Goal: Information Seeking & Learning: Compare options

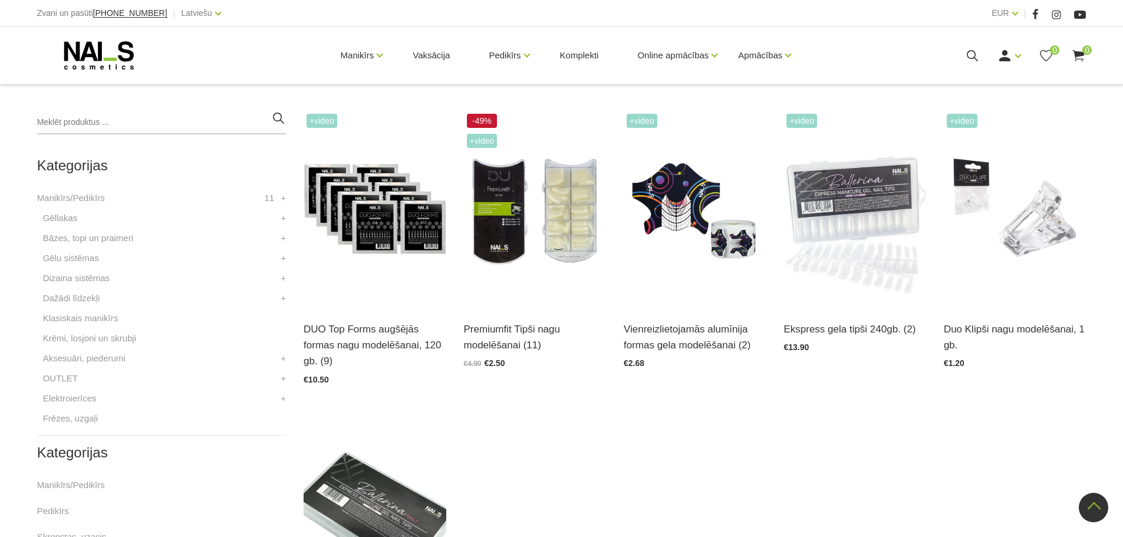
scroll to position [236, 0]
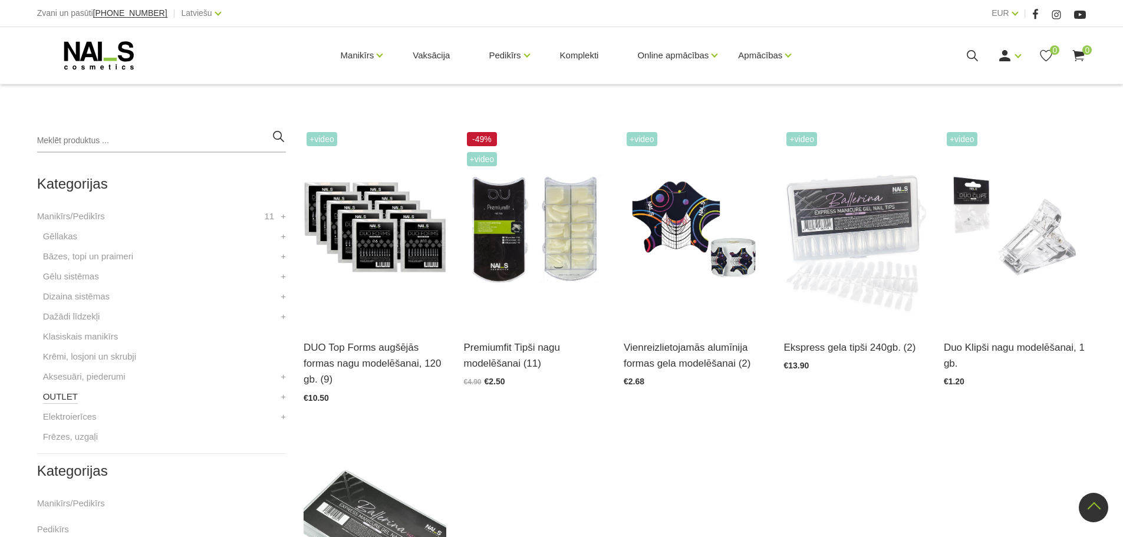
click at [47, 396] on link "OUTLET" at bounding box center [60, 397] width 35 height 14
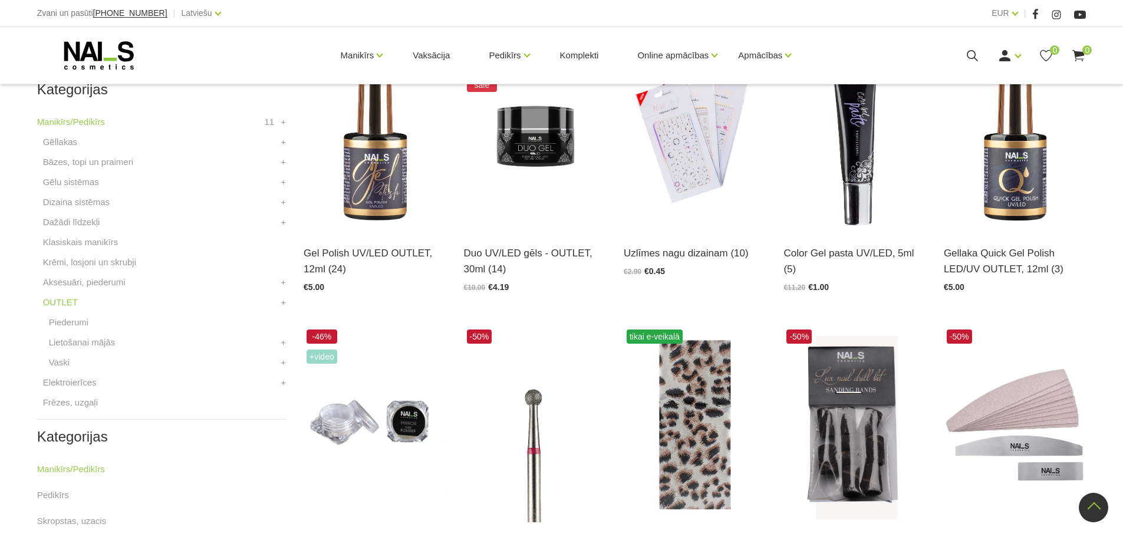
scroll to position [354, 0]
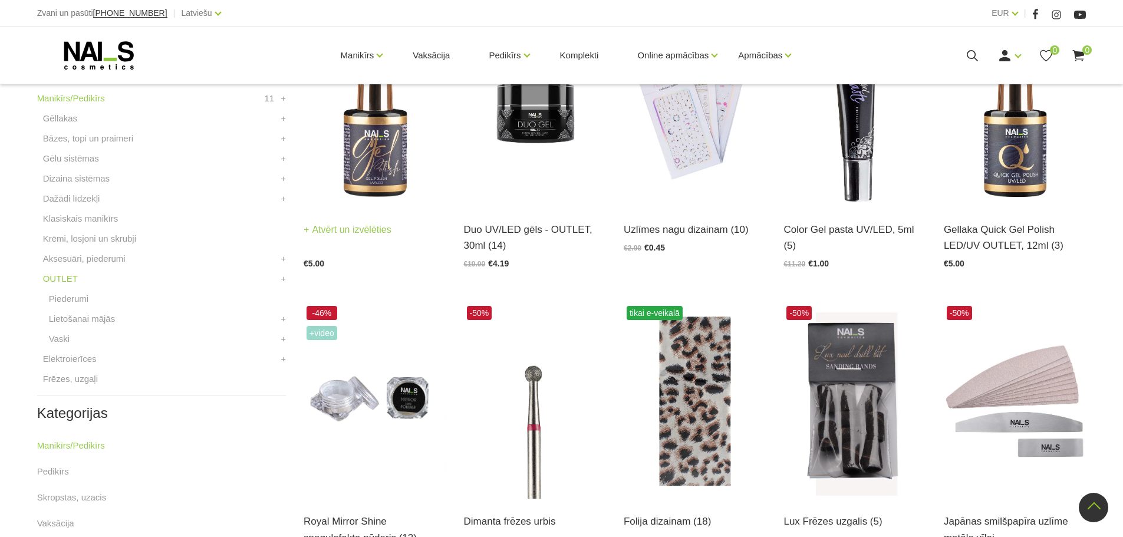
click at [366, 170] on img at bounding box center [375, 109] width 142 height 196
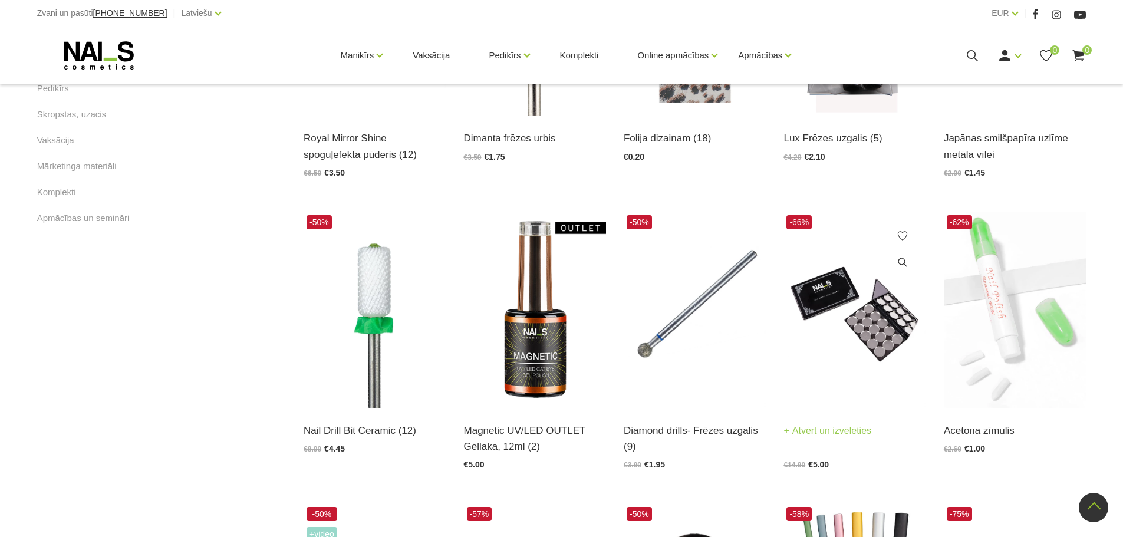
scroll to position [767, 0]
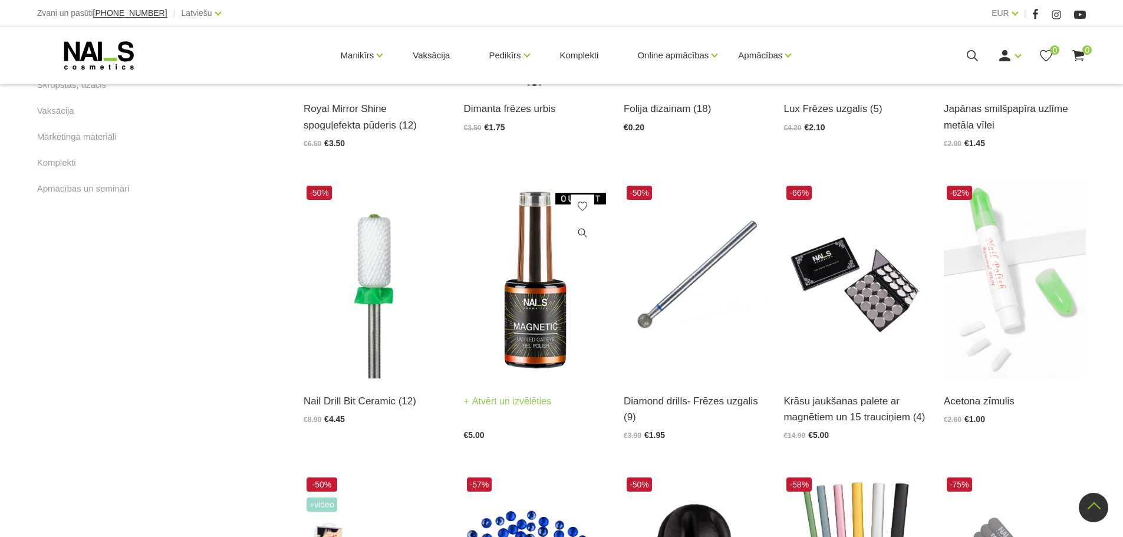
click at [534, 342] on img at bounding box center [535, 281] width 142 height 196
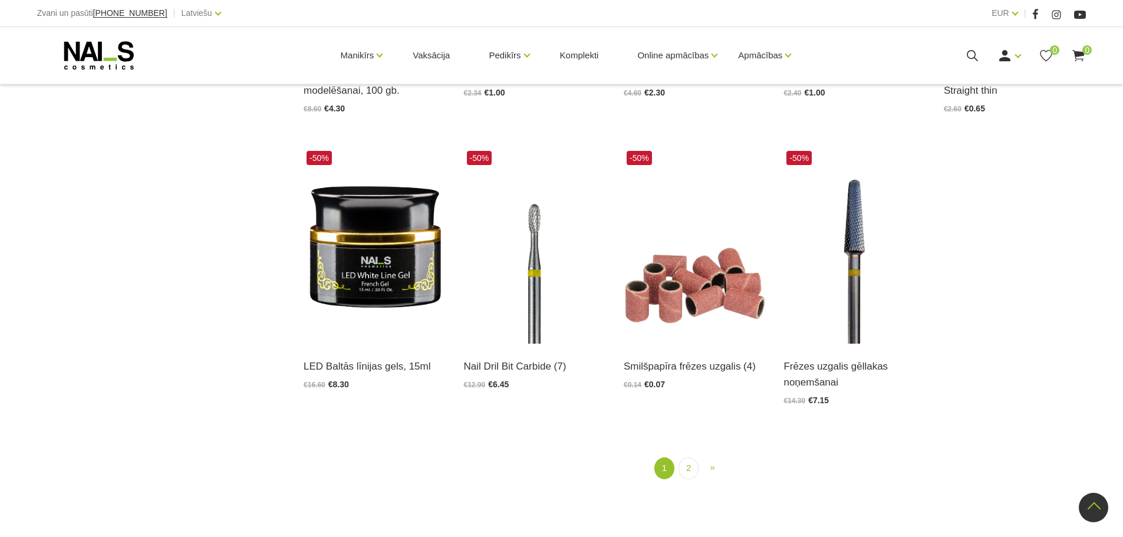
scroll to position [1415, 0]
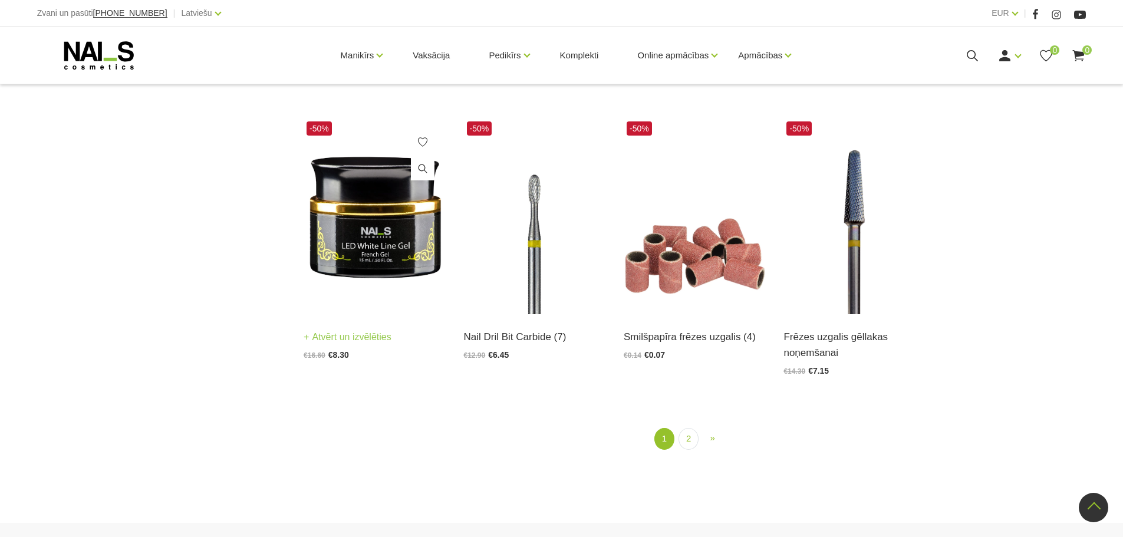
click at [371, 271] on img at bounding box center [375, 217] width 142 height 196
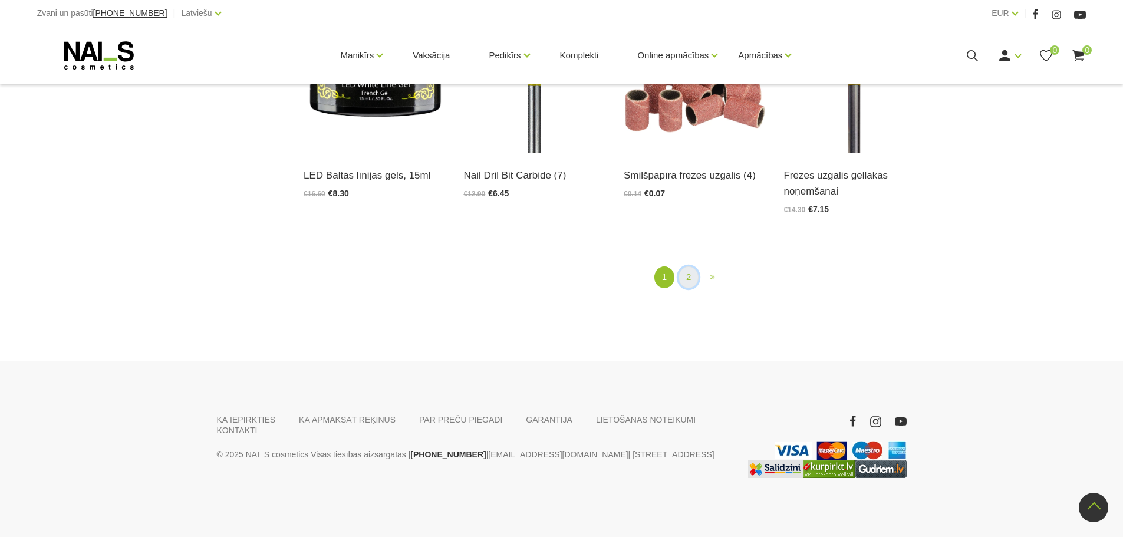
click at [690, 288] on link "2" at bounding box center [689, 278] width 20 height 22
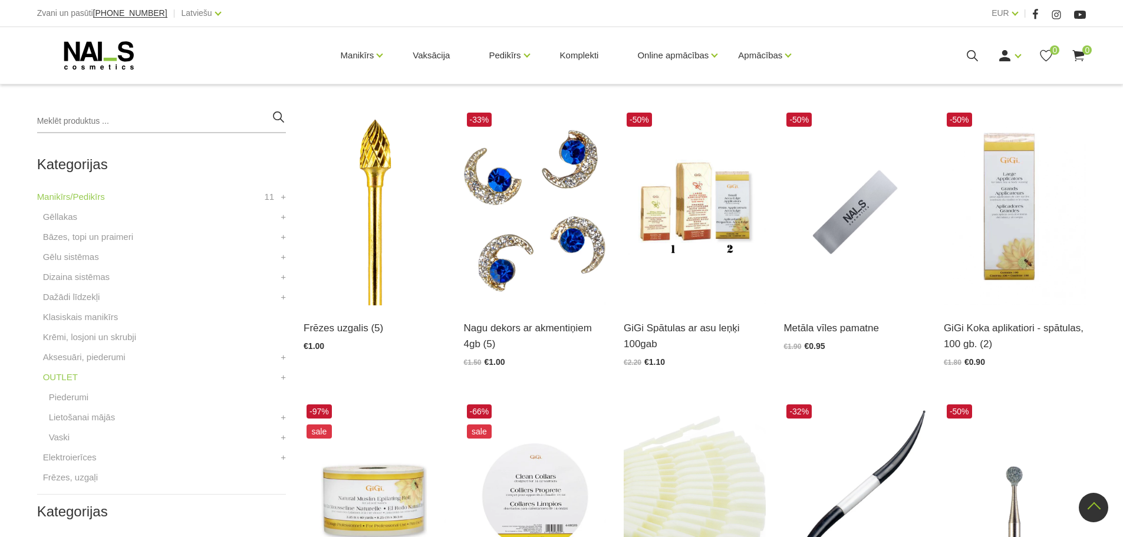
scroll to position [241, 0]
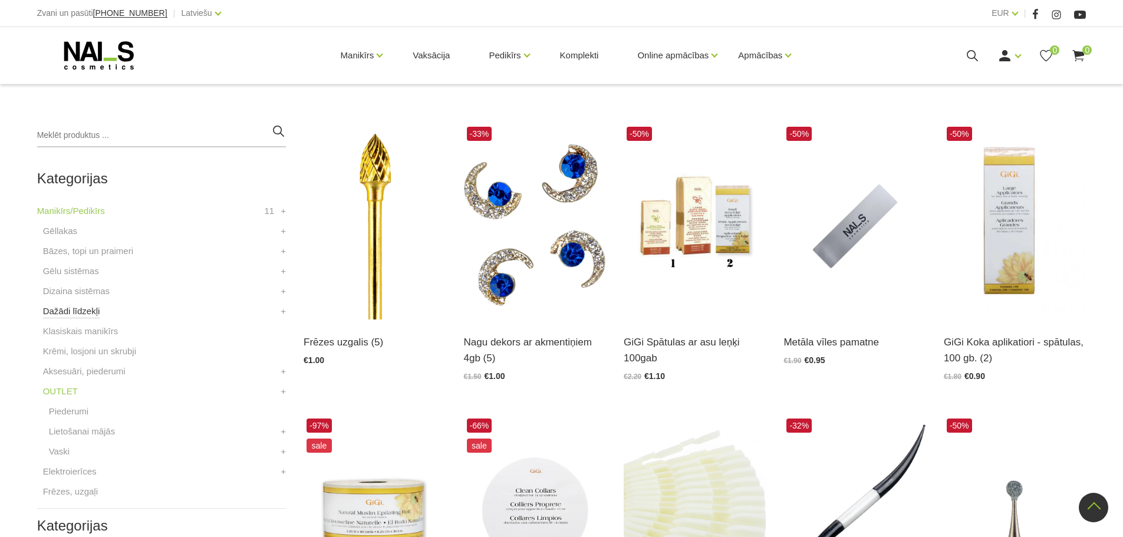
click at [90, 315] on link "Dažādi līdzekļi" at bounding box center [71, 311] width 57 height 14
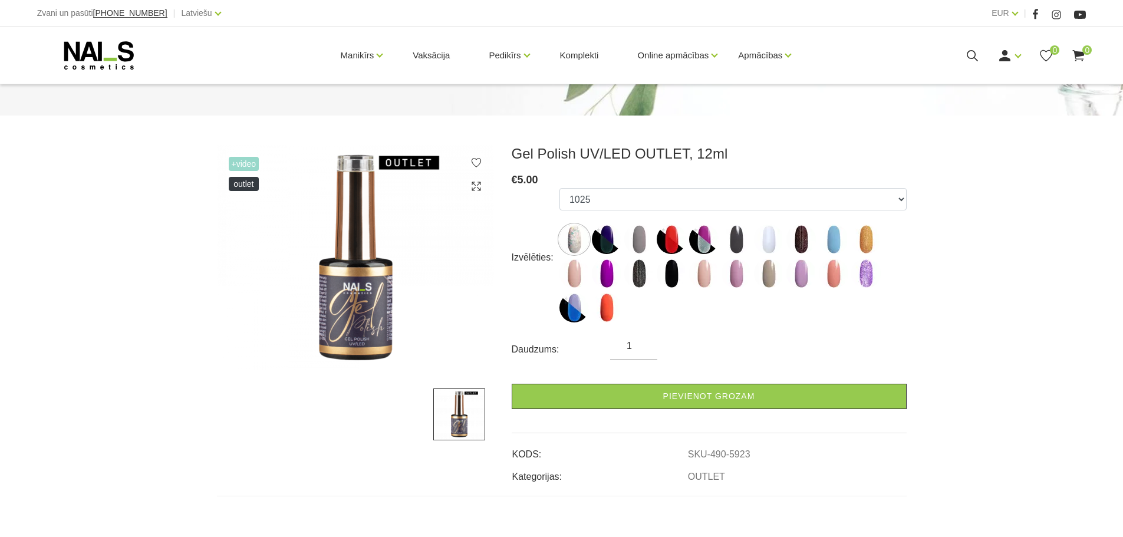
scroll to position [118, 0]
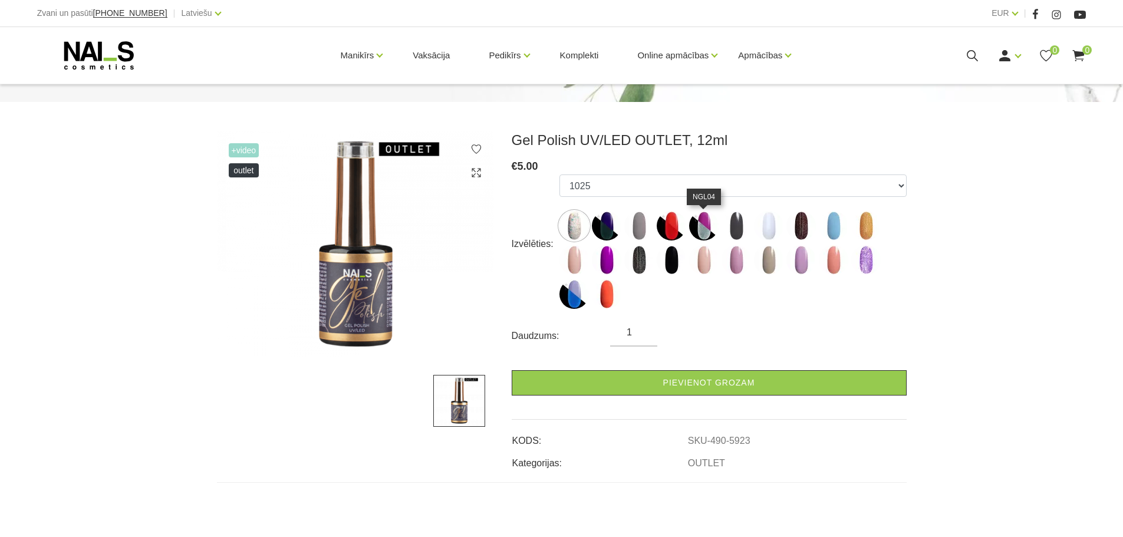
click at [698, 228] on img at bounding box center [703, 225] width 29 height 29
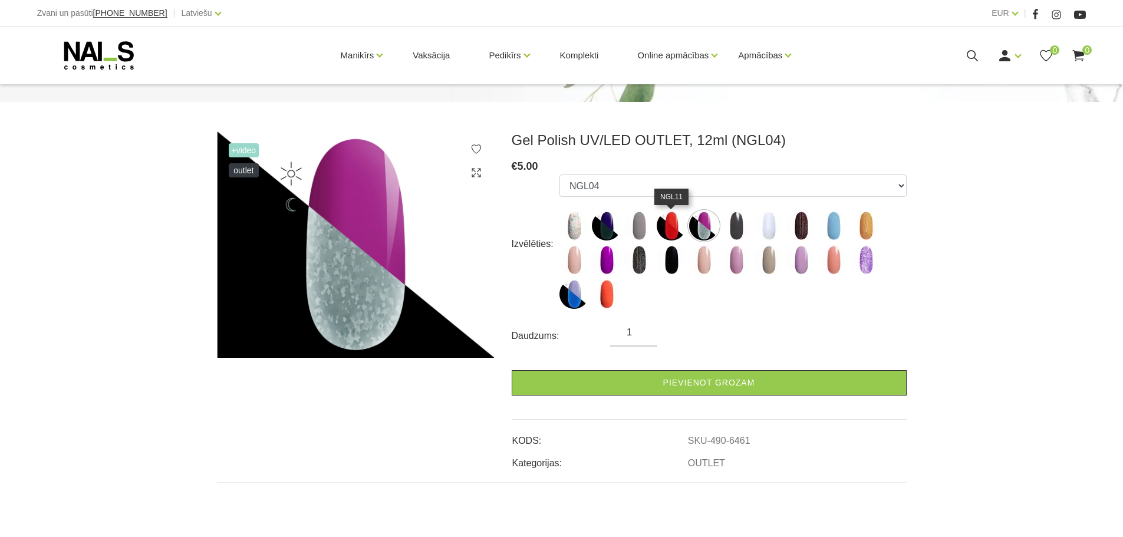
click at [669, 224] on img at bounding box center [671, 225] width 29 height 29
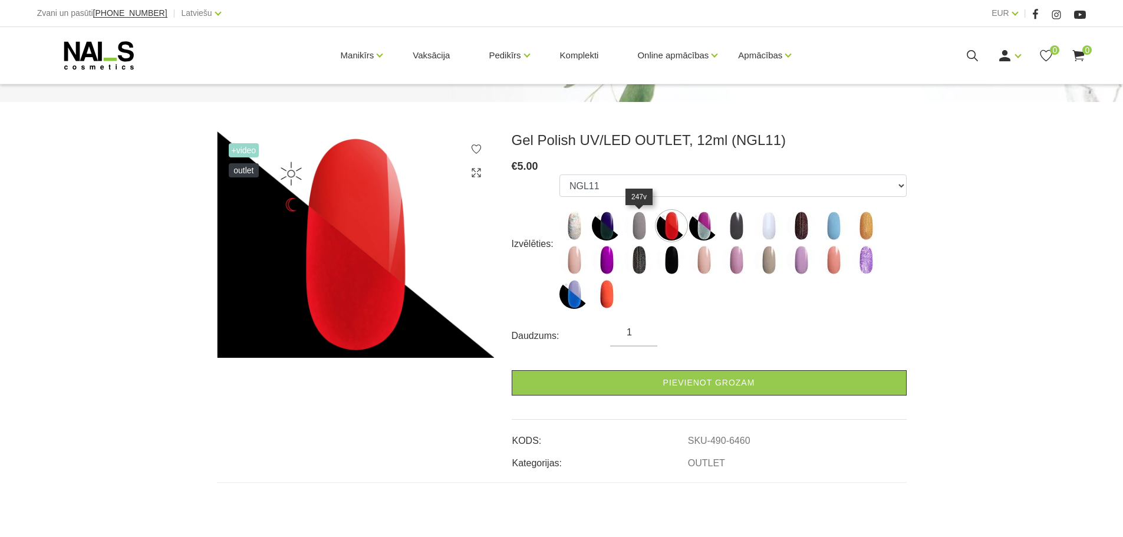
click at [646, 226] on img at bounding box center [638, 225] width 29 height 29
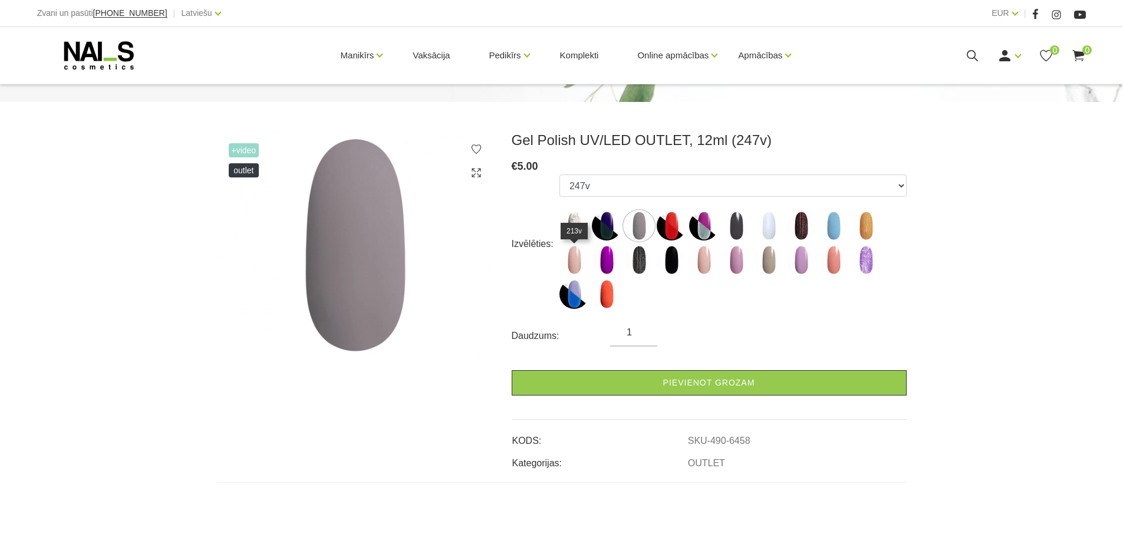
click at [571, 254] on img at bounding box center [574, 259] width 29 height 29
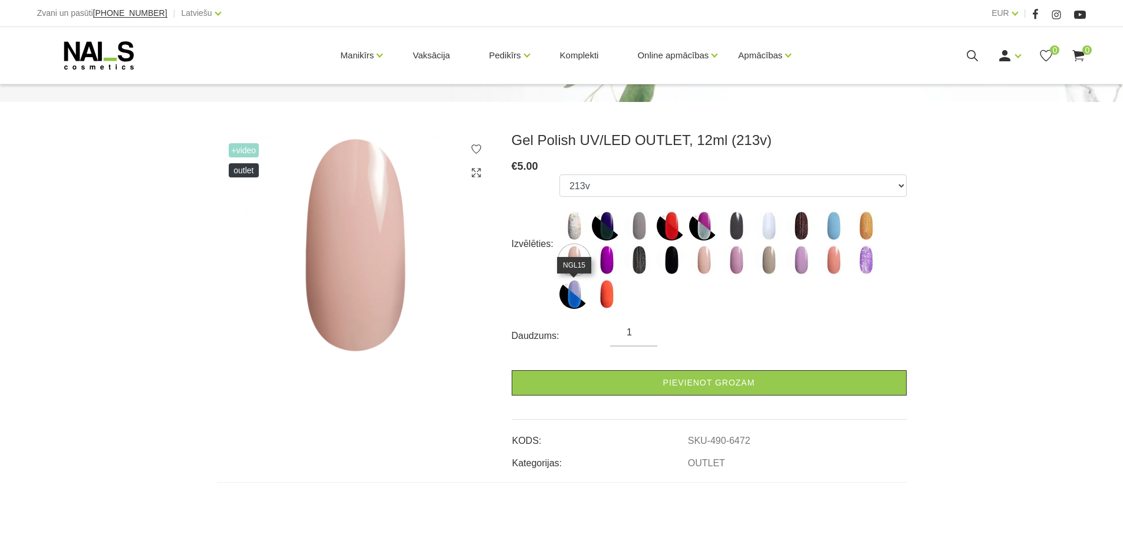
click at [574, 300] on img at bounding box center [574, 293] width 29 height 29
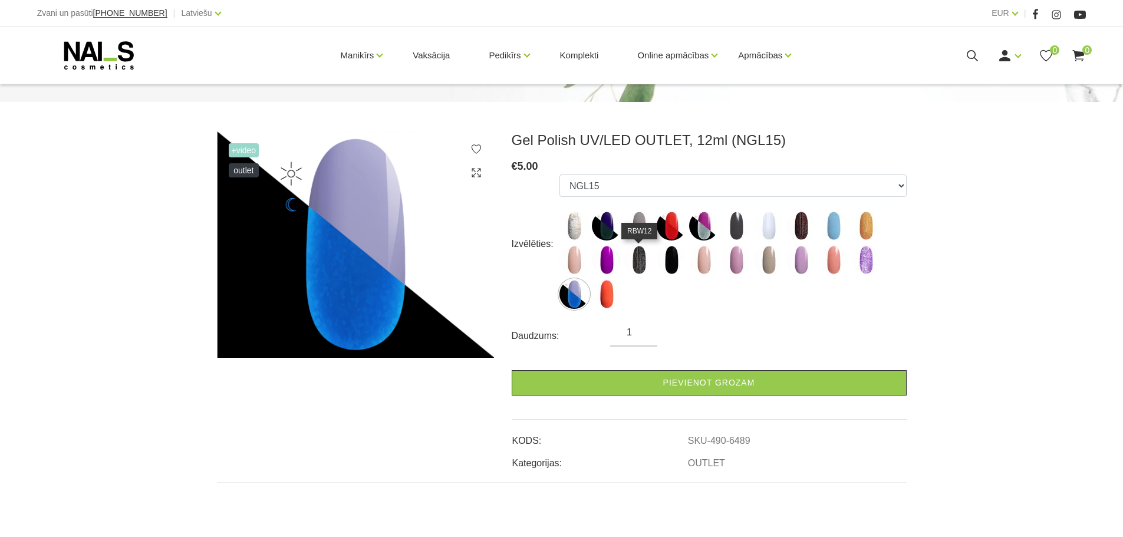
click at [638, 265] on img at bounding box center [638, 259] width 29 height 29
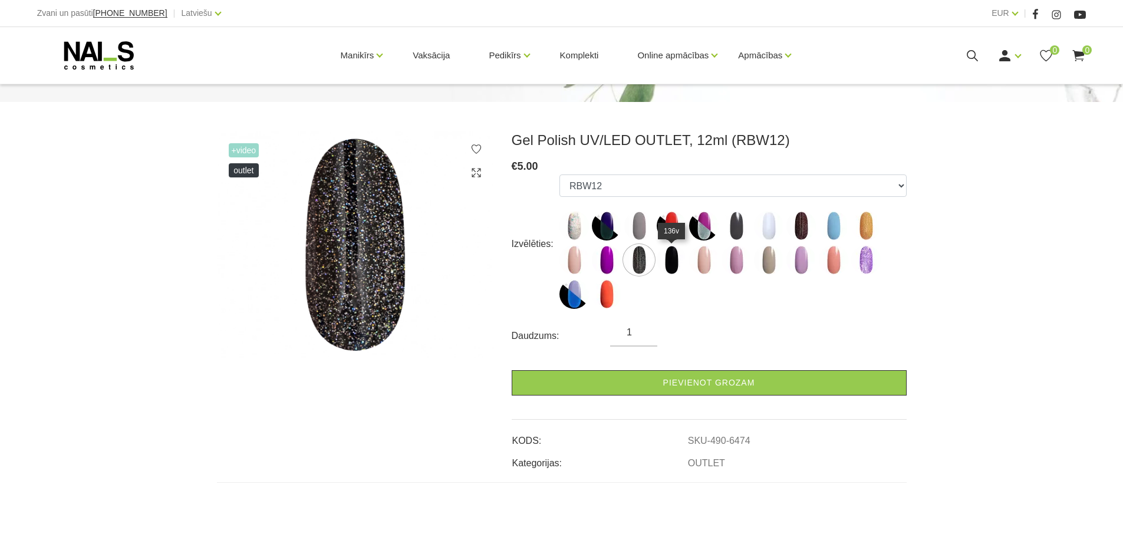
click at [679, 263] on img at bounding box center [671, 259] width 29 height 29
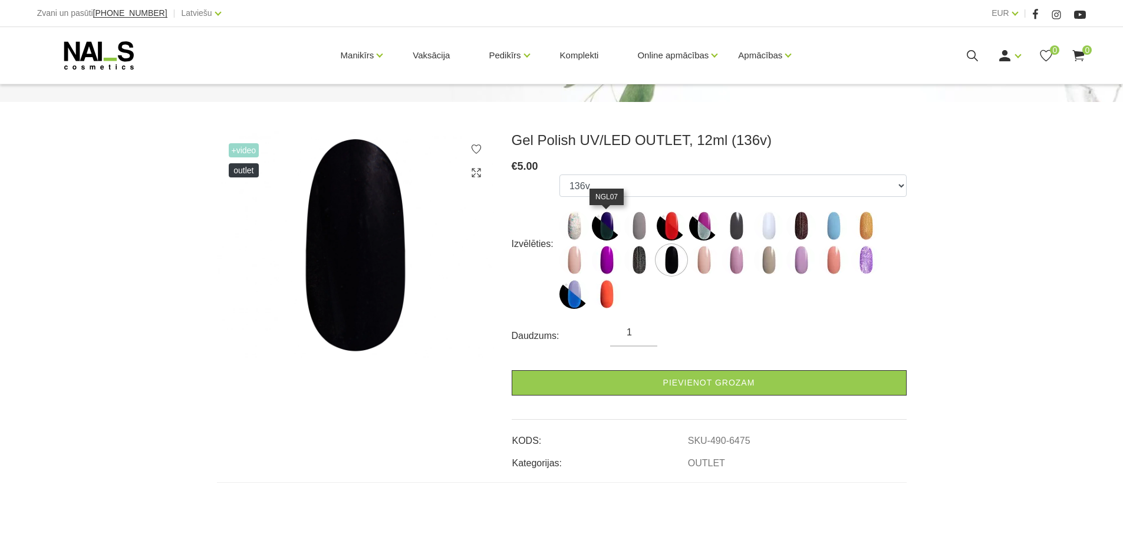
click at [601, 229] on img at bounding box center [606, 225] width 29 height 29
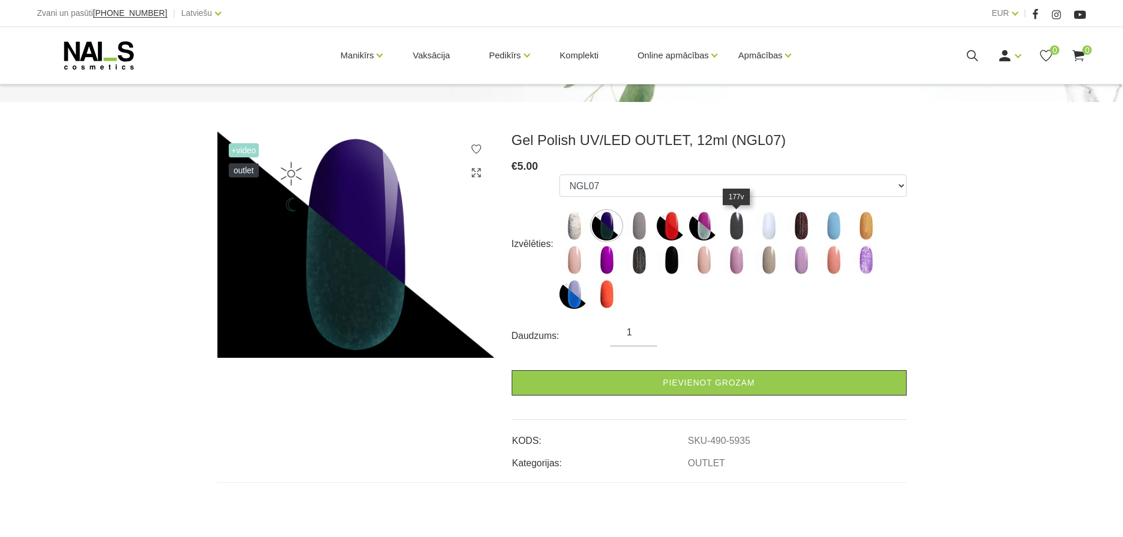
click at [734, 222] on img at bounding box center [736, 225] width 29 height 29
select select "6463"
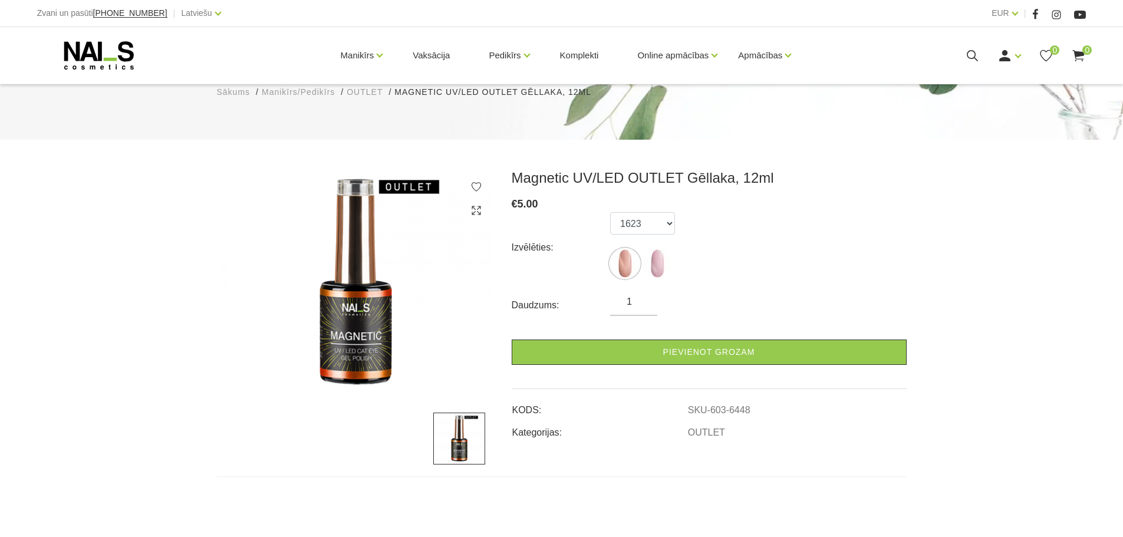
scroll to position [177, 0]
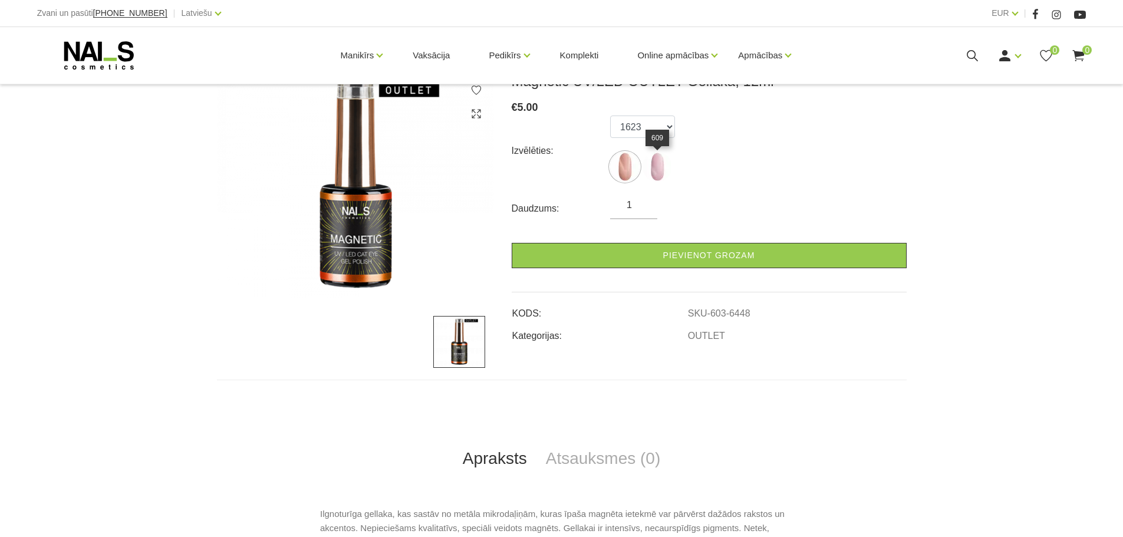
click at [665, 157] on img at bounding box center [657, 166] width 29 height 29
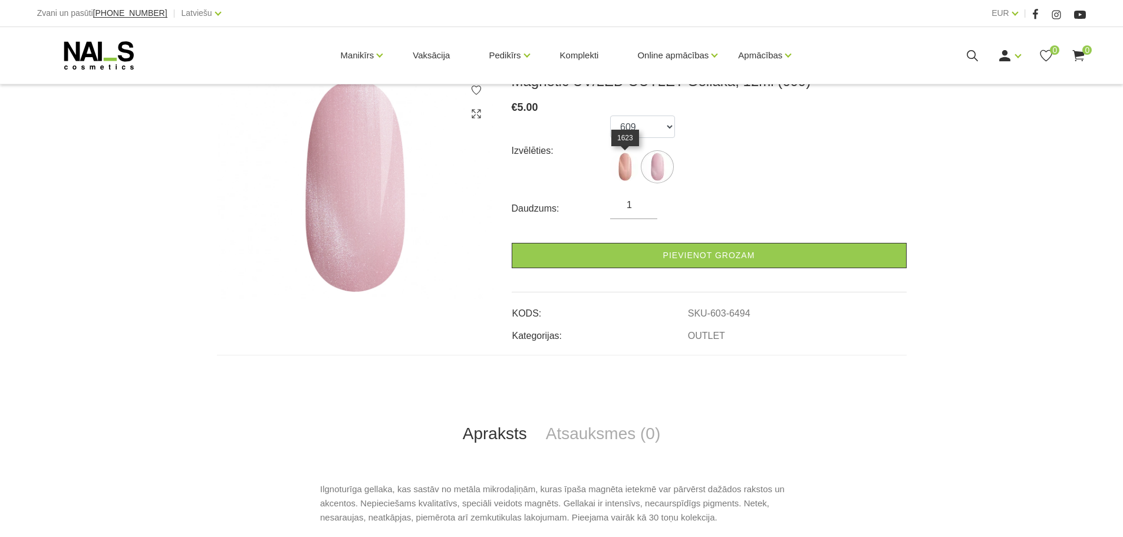
click at [623, 169] on img at bounding box center [624, 166] width 29 height 29
select select "6448"
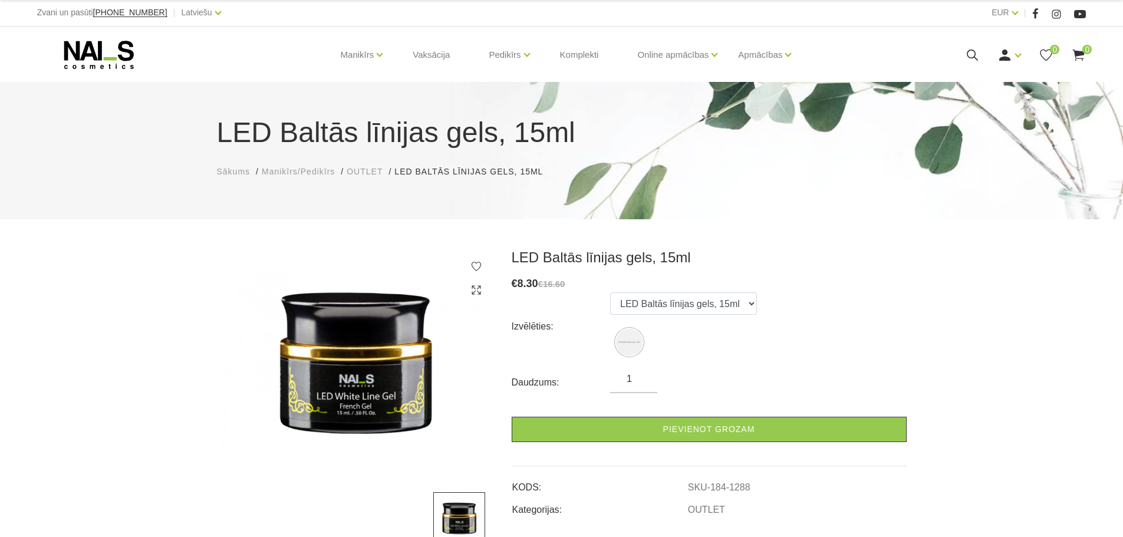
scroll to position [118, 0]
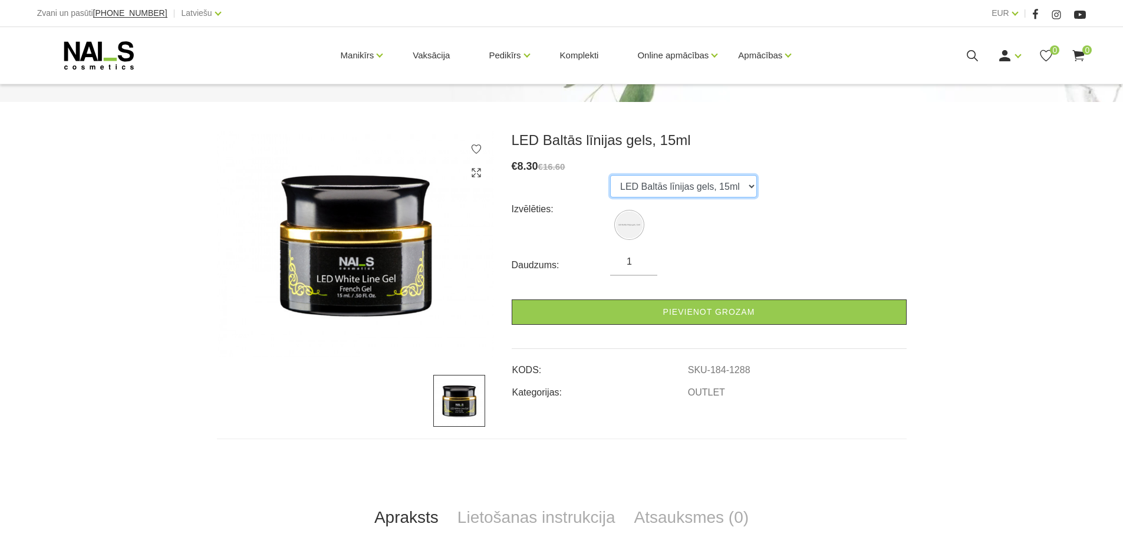
click at [737, 189] on select "LED Baltās līnijas gels, 15ml" at bounding box center [683, 186] width 147 height 22
click at [779, 261] on div "Daudzums: 1" at bounding box center [709, 265] width 395 height 21
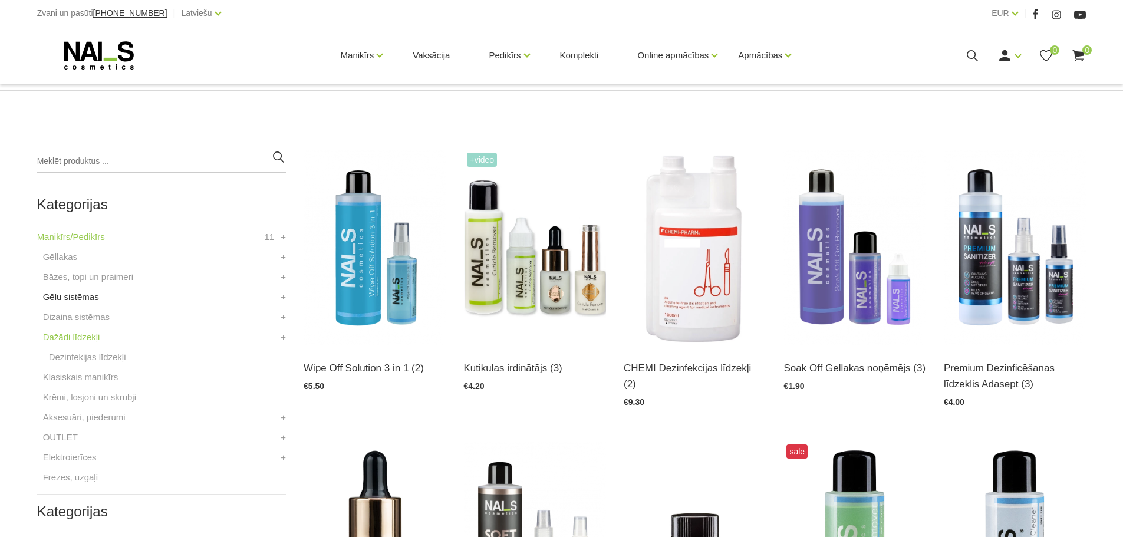
scroll to position [236, 0]
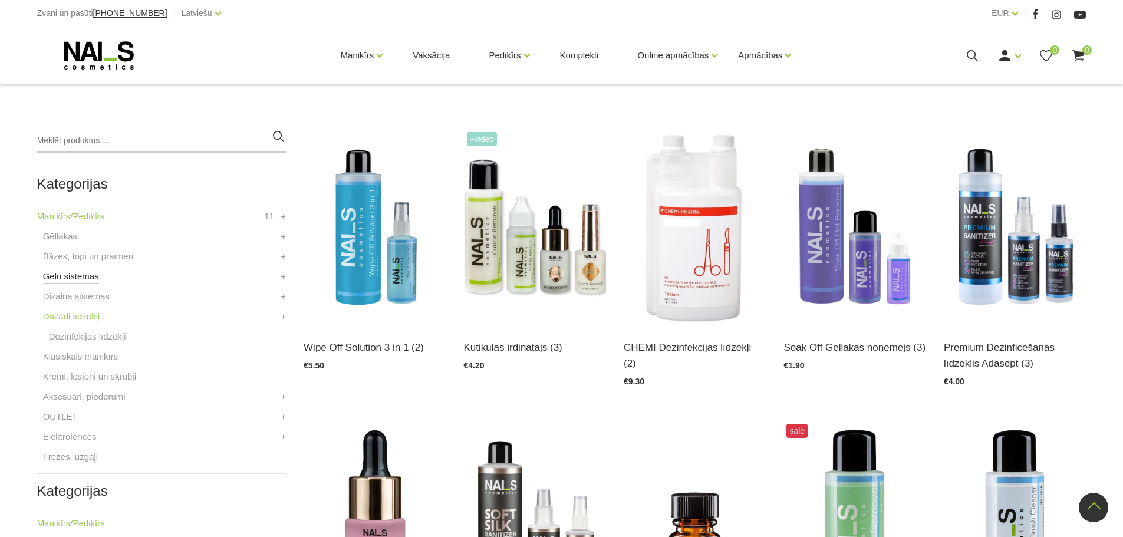
click at [82, 278] on link "Gēlu sistēmas" at bounding box center [71, 276] width 56 height 14
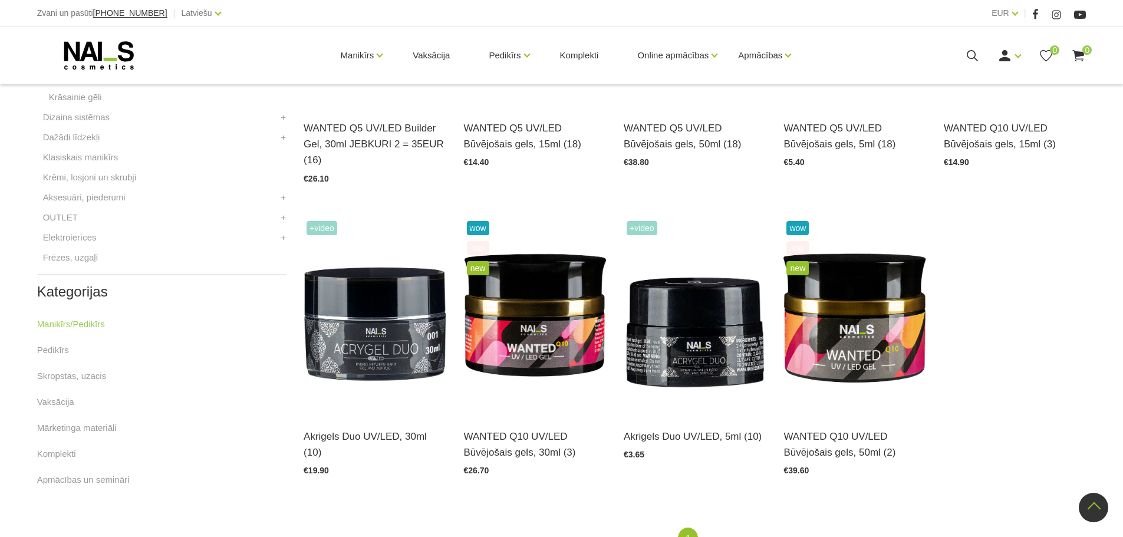
scroll to position [295, 0]
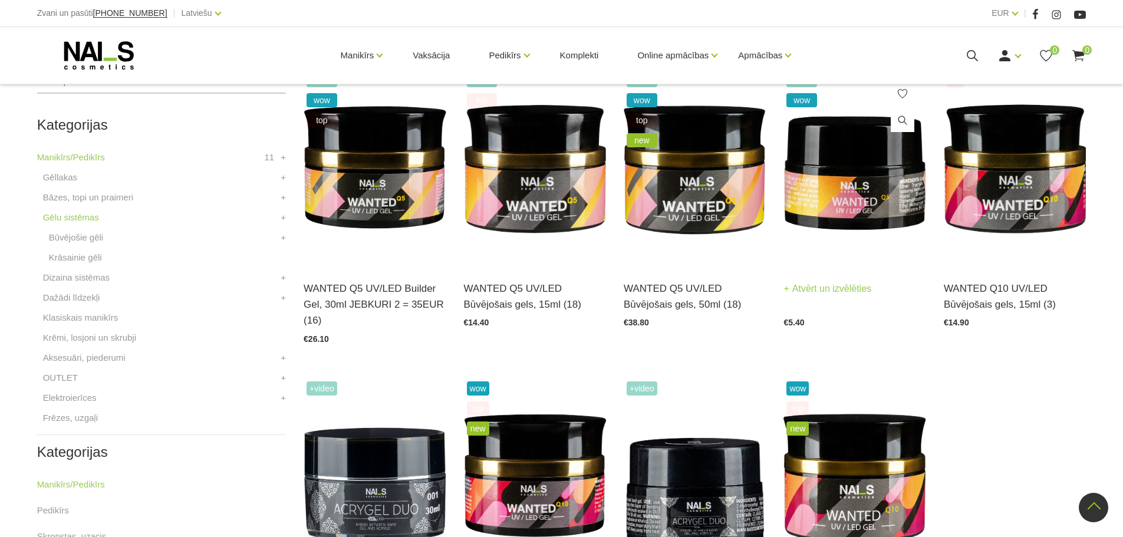
click at [913, 179] on img at bounding box center [855, 168] width 142 height 196
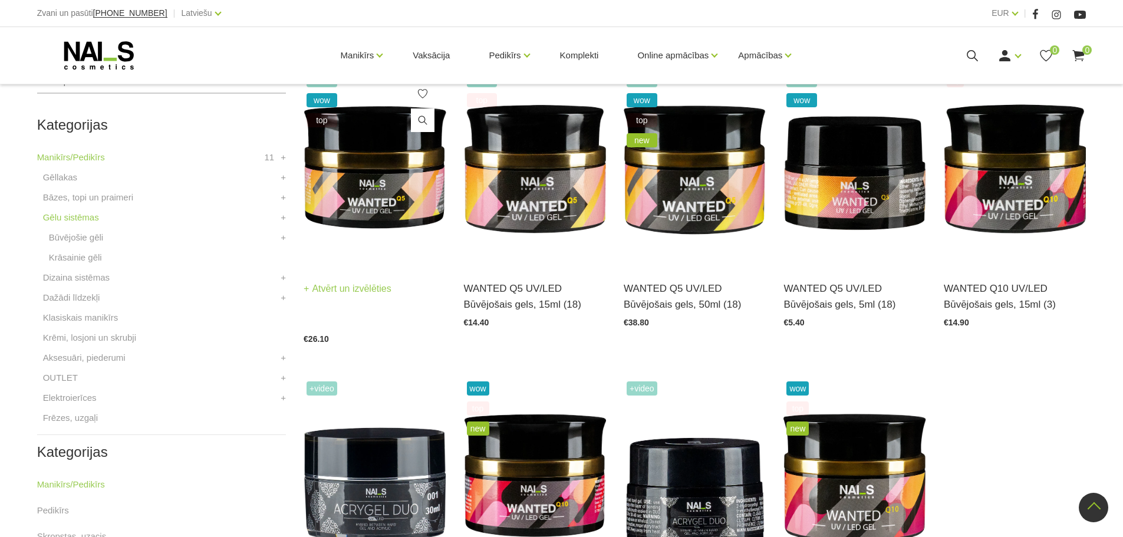
click at [384, 195] on img at bounding box center [375, 168] width 142 height 196
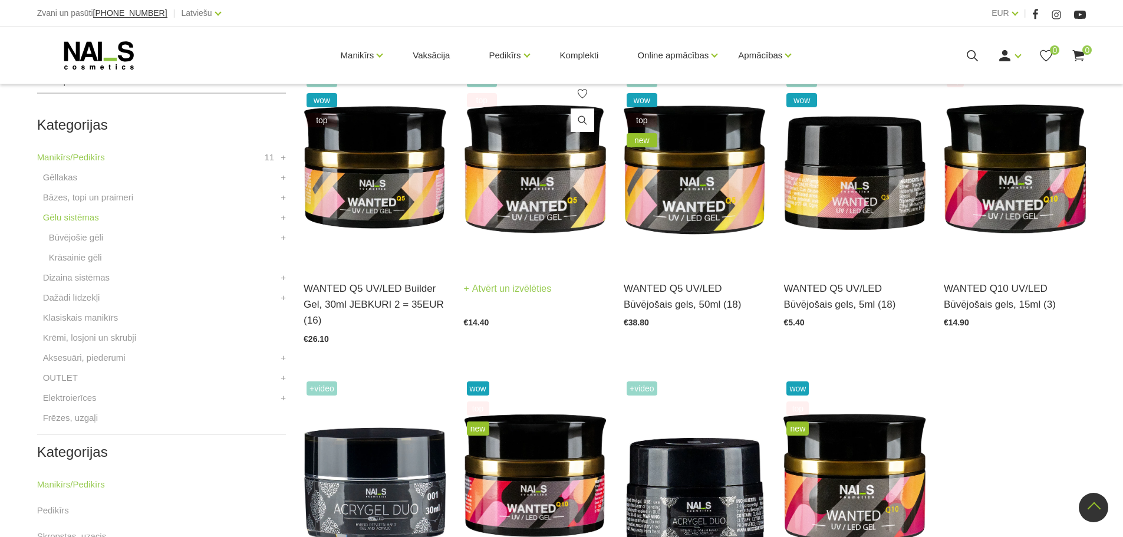
click at [537, 194] on img at bounding box center [535, 168] width 142 height 196
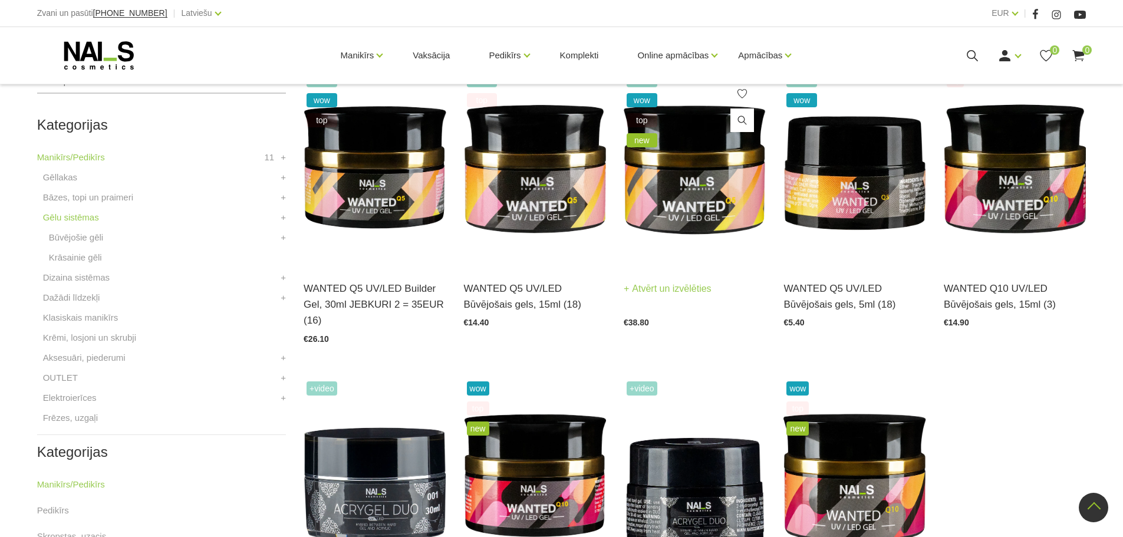
click at [686, 185] on img at bounding box center [695, 168] width 142 height 196
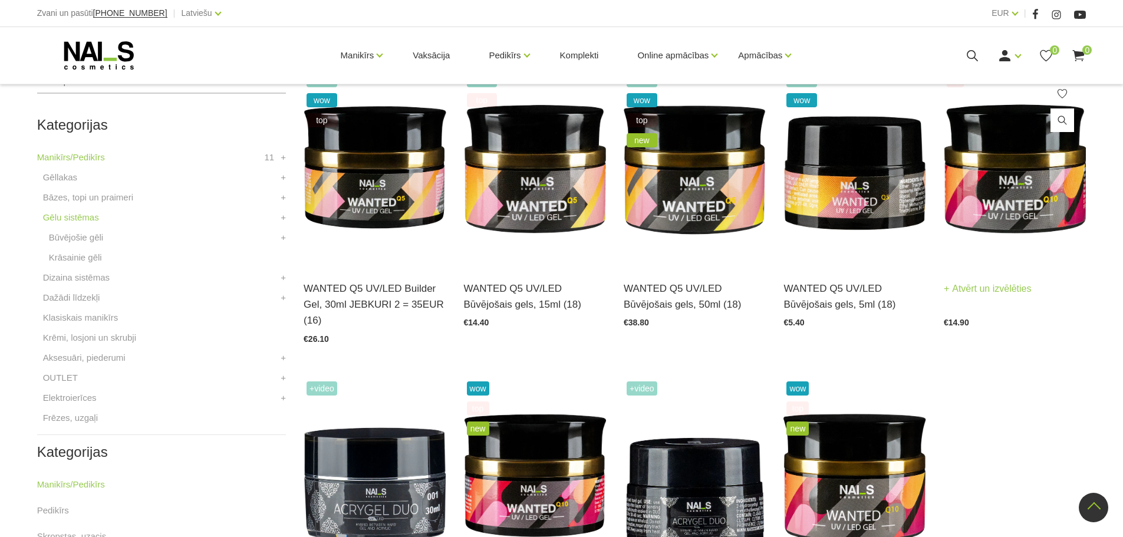
click at [991, 191] on img at bounding box center [1015, 168] width 142 height 196
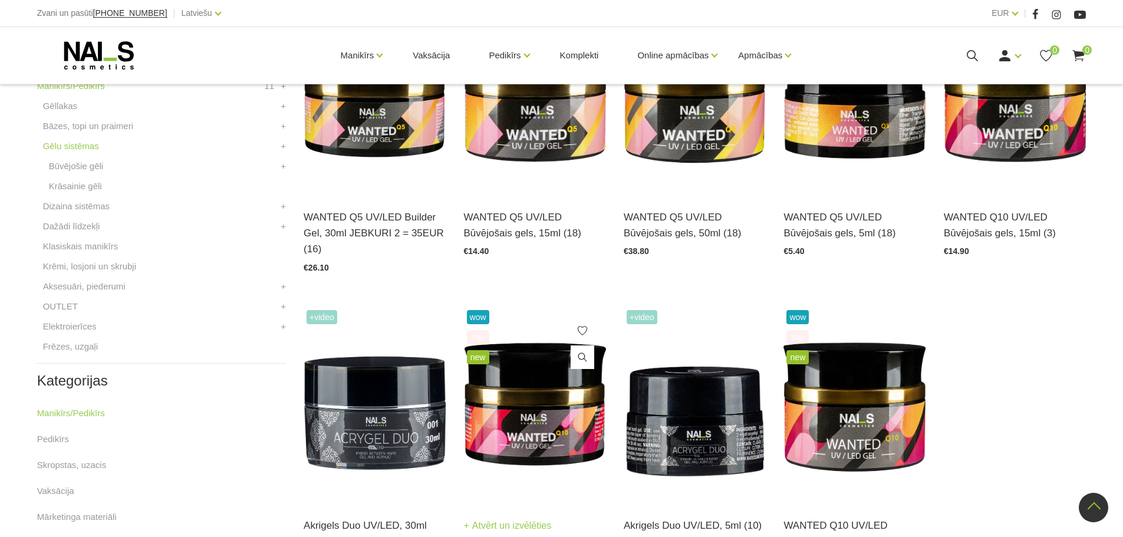
scroll to position [472, 0]
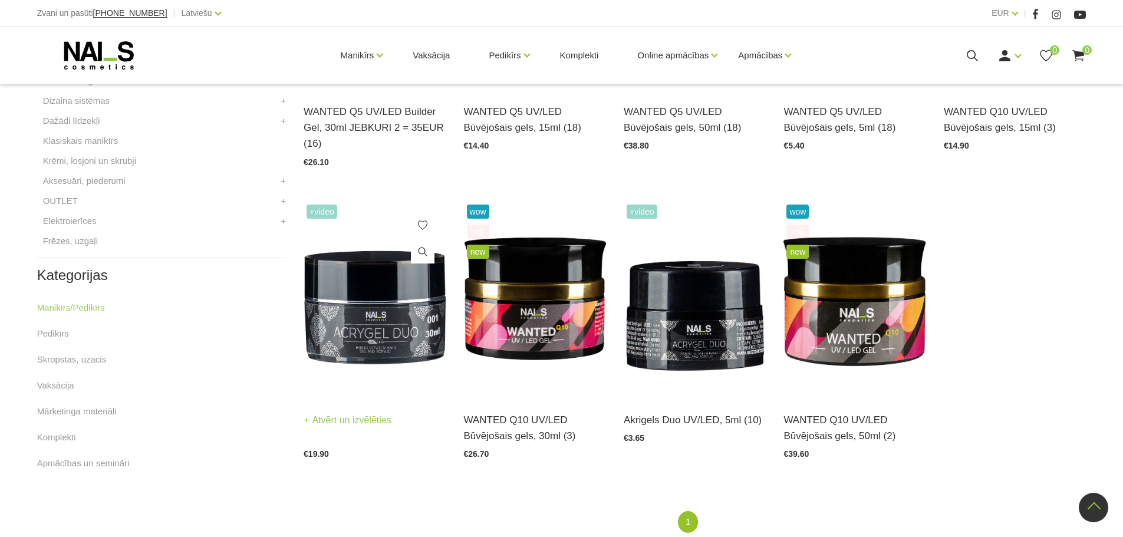
click at [389, 338] on img at bounding box center [375, 300] width 142 height 196
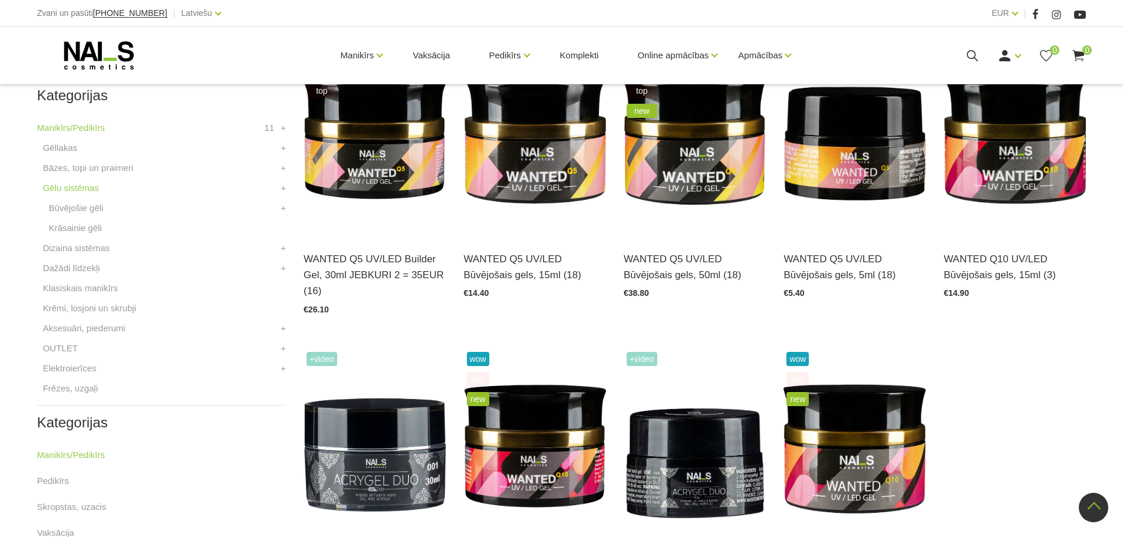
scroll to position [295, 0]
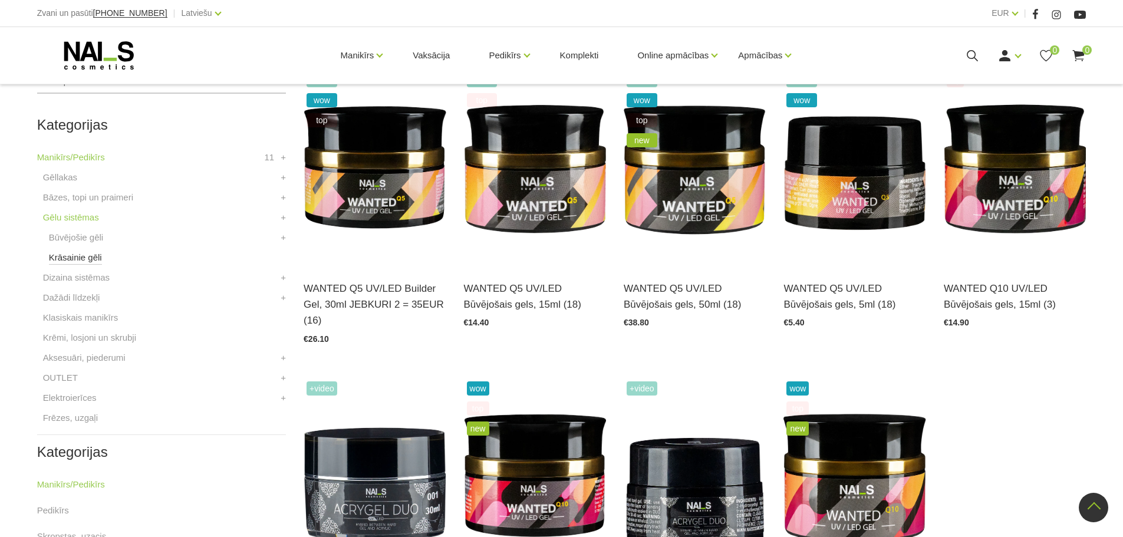
click at [88, 262] on link "Krāsainie gēli" at bounding box center [75, 258] width 53 height 14
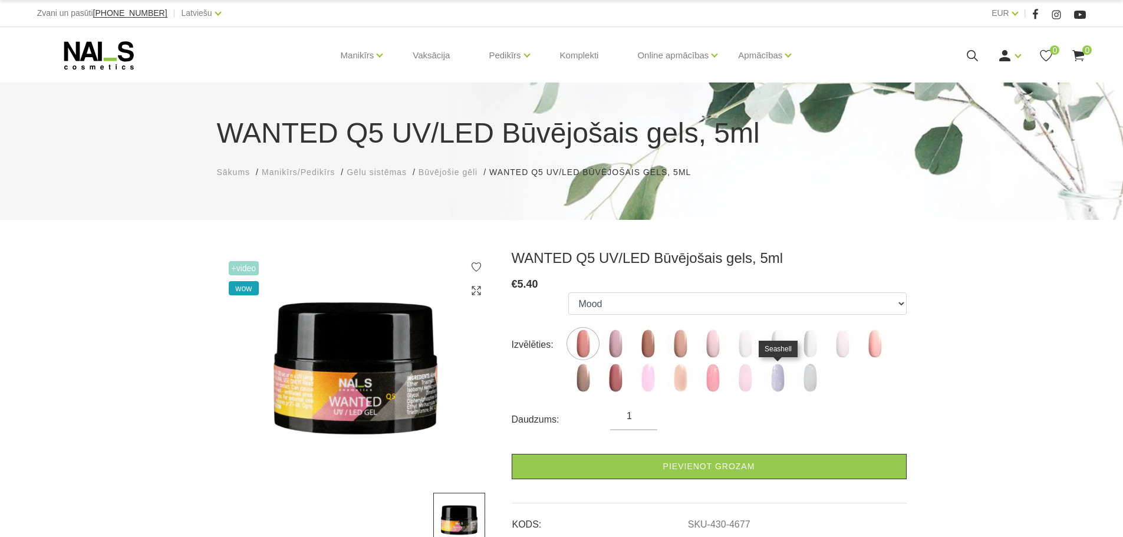
click at [782, 382] on img at bounding box center [777, 377] width 29 height 29
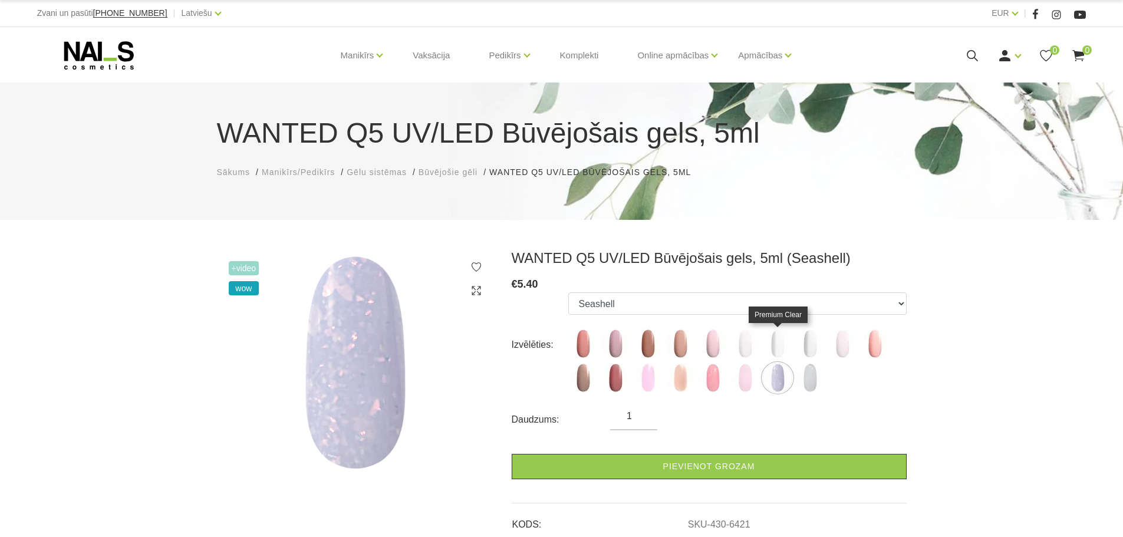
click at [777, 341] on img at bounding box center [777, 343] width 29 height 29
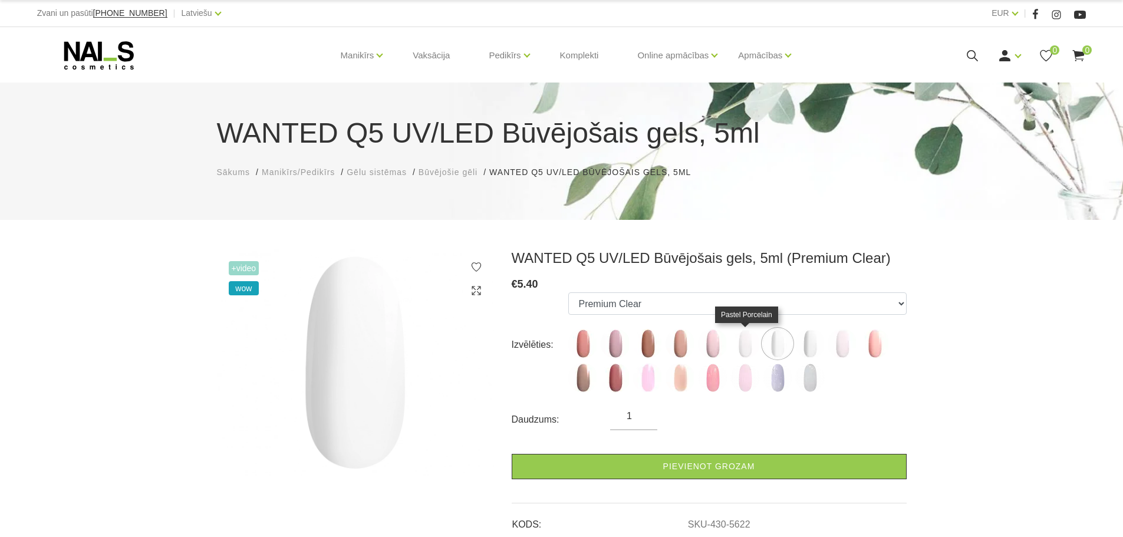
click at [738, 343] on img at bounding box center [745, 343] width 29 height 29
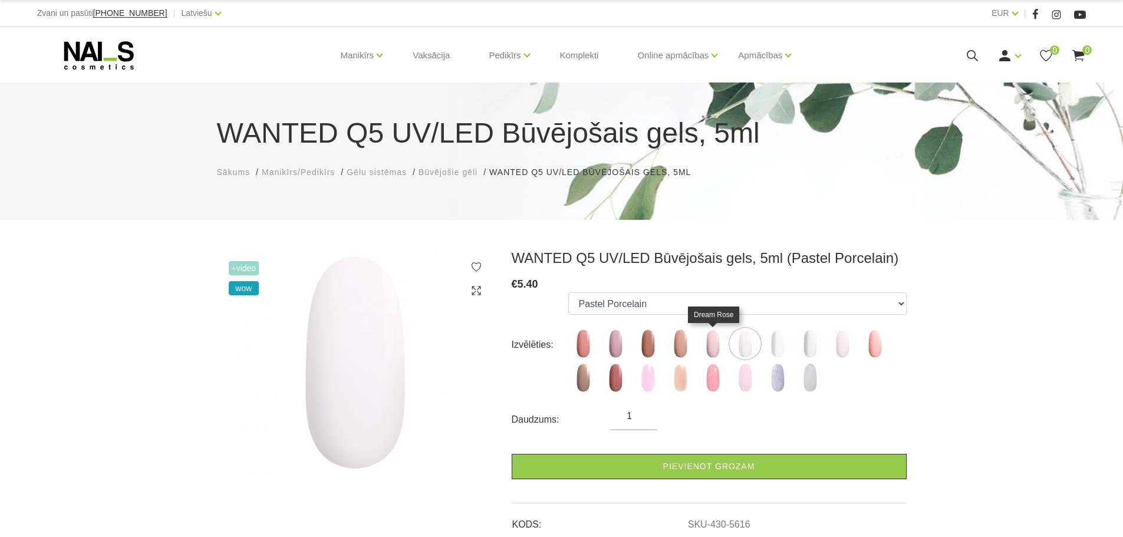
click at [720, 348] on img at bounding box center [712, 343] width 29 height 29
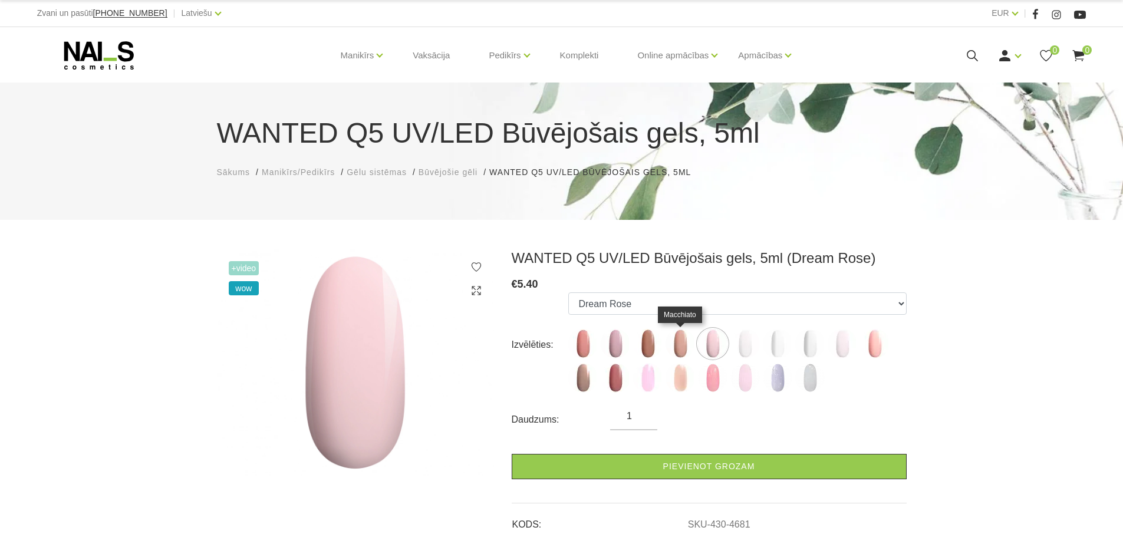
click at [678, 350] on img at bounding box center [680, 343] width 29 height 29
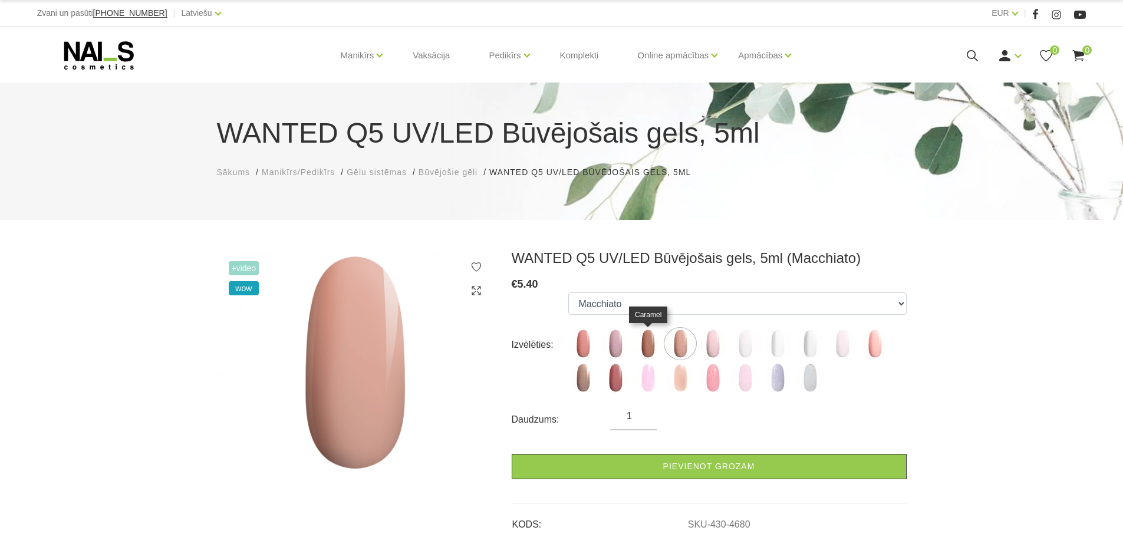
click at [643, 343] on img at bounding box center [647, 343] width 29 height 29
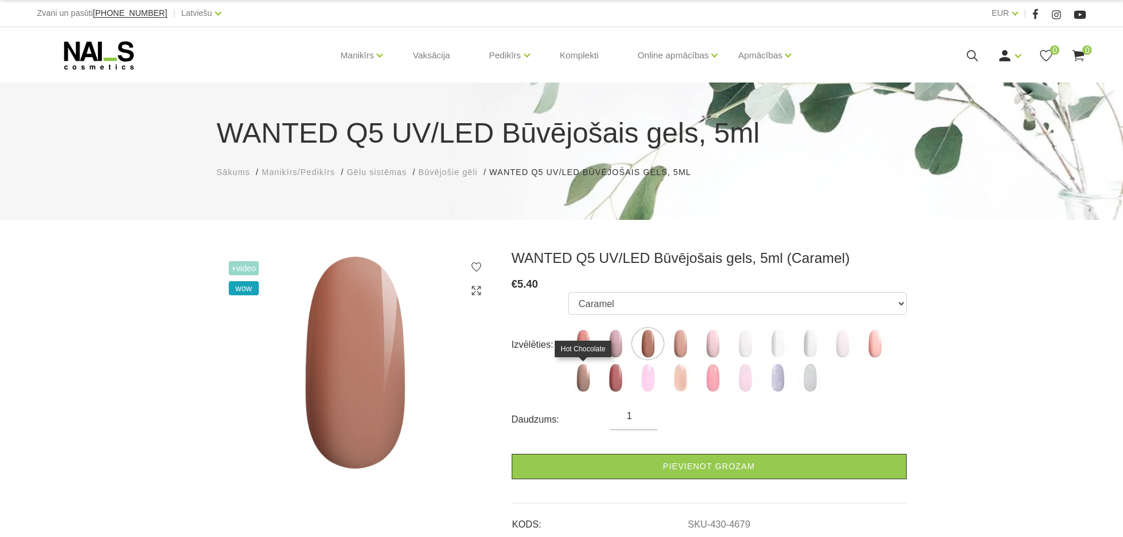
drag, startPoint x: 580, startPoint y: 377, endPoint x: 525, endPoint y: 343, distance: 64.1
click at [579, 377] on img at bounding box center [582, 377] width 29 height 29
select select "6138"
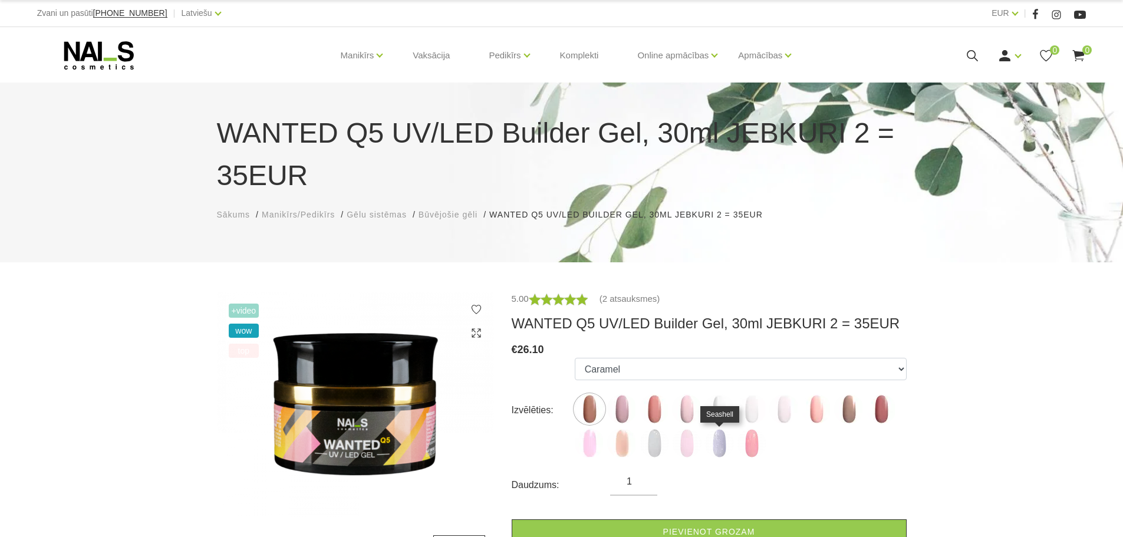
click at [717, 447] on img at bounding box center [719, 443] width 29 height 29
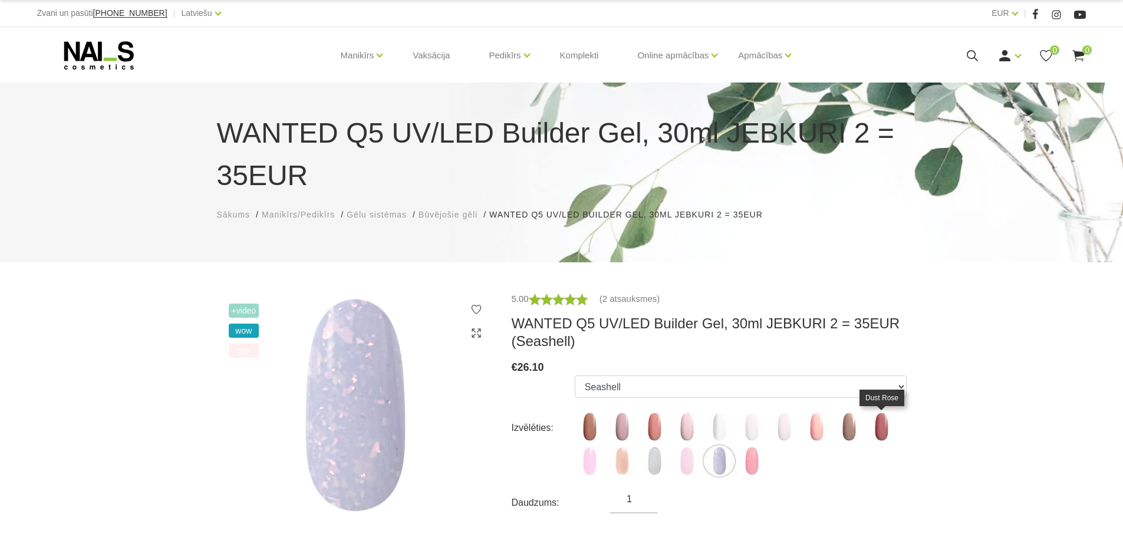
click at [879, 427] on img at bounding box center [881, 426] width 29 height 29
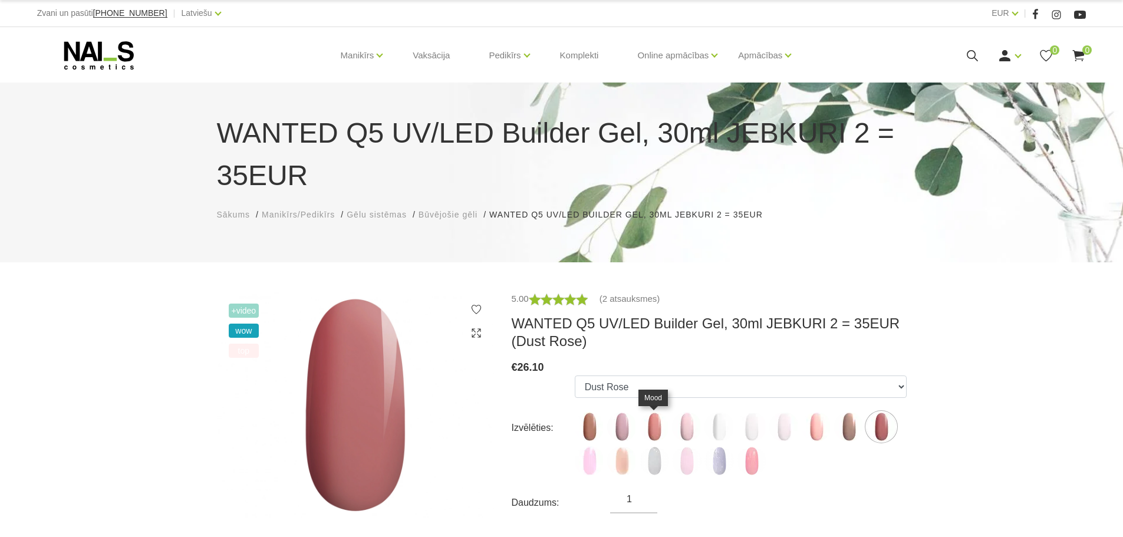
click at [650, 426] on img at bounding box center [654, 426] width 29 height 29
select select "4674"
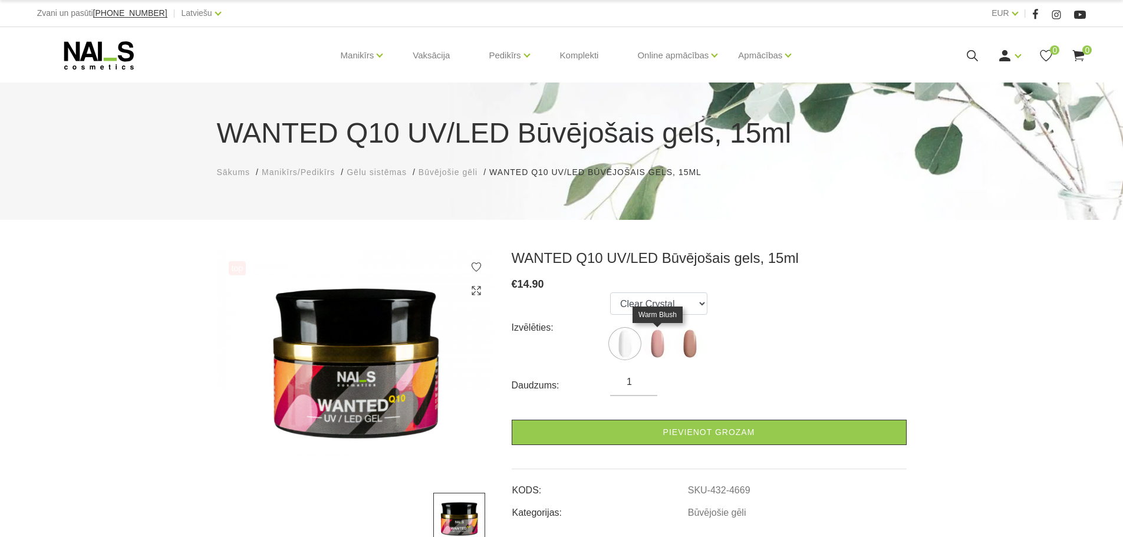
click at [652, 338] on img at bounding box center [657, 343] width 29 height 29
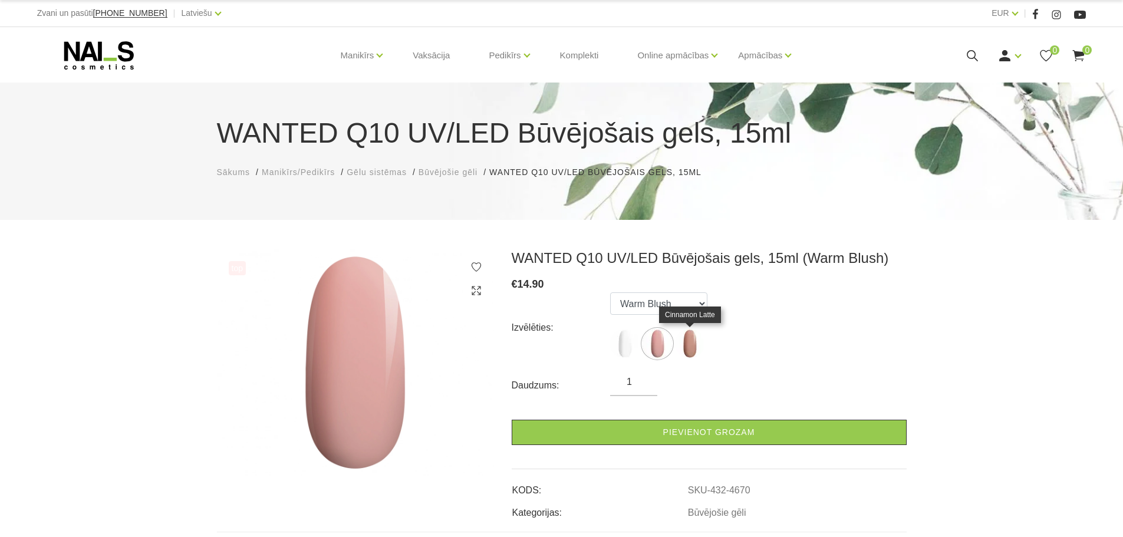
click at [694, 341] on img at bounding box center [689, 343] width 29 height 29
select select "4671"
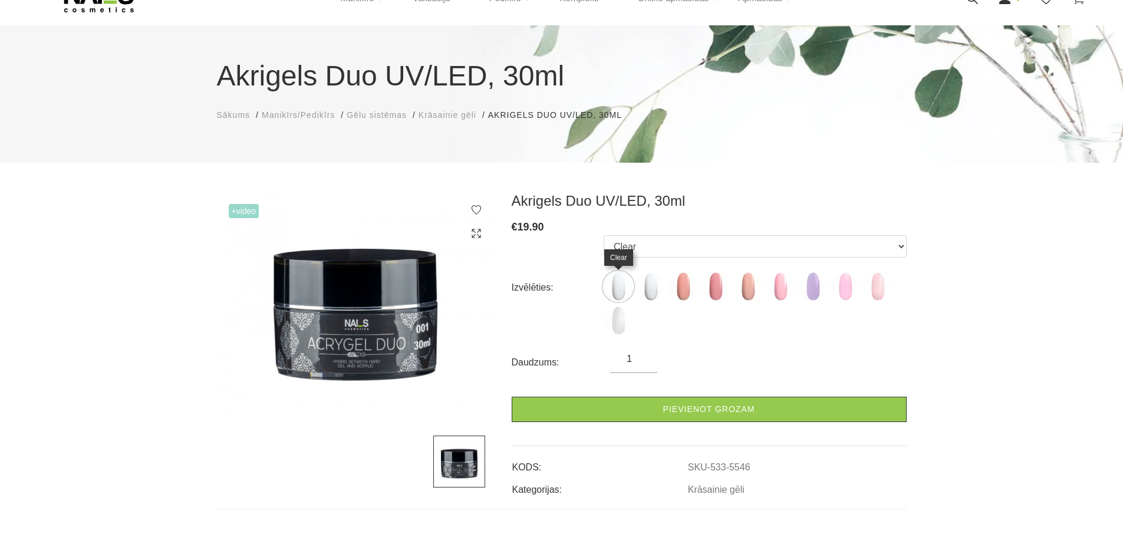
scroll to position [59, 0]
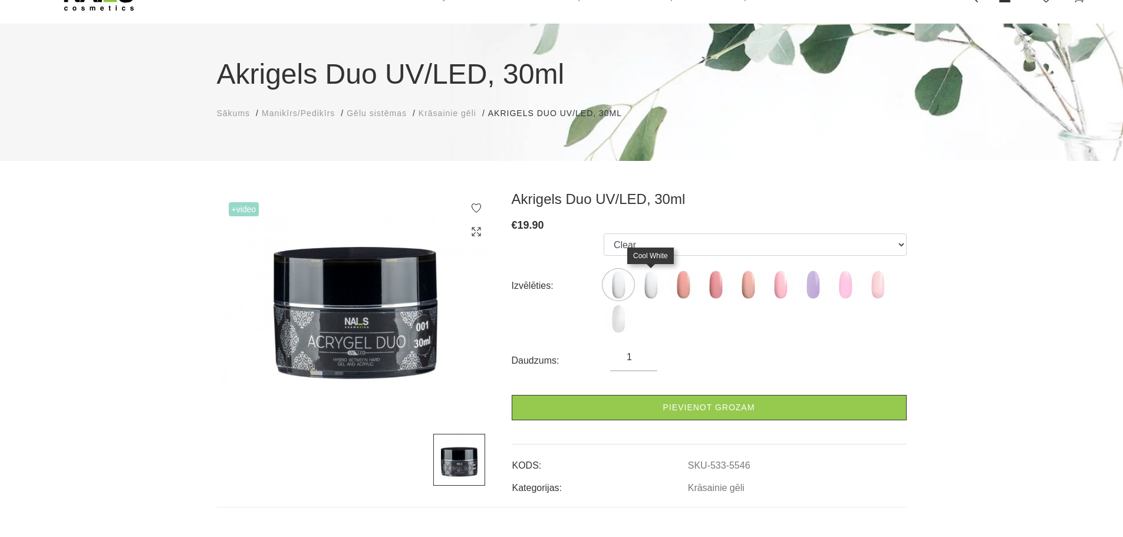
click at [657, 290] on img at bounding box center [650, 284] width 29 height 29
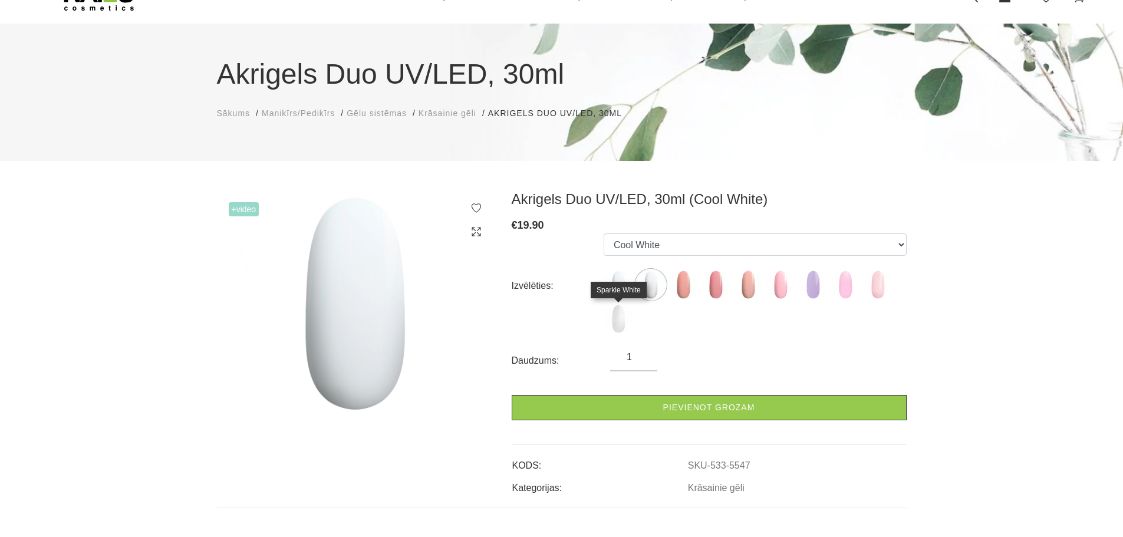
click at [621, 324] on img at bounding box center [618, 318] width 29 height 29
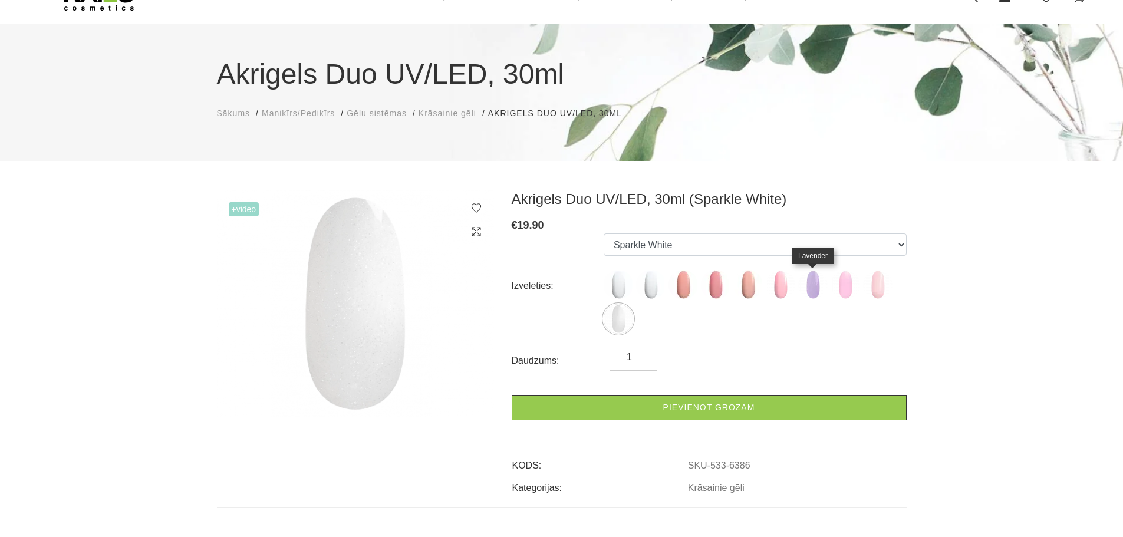
click at [819, 287] on img at bounding box center [812, 284] width 29 height 29
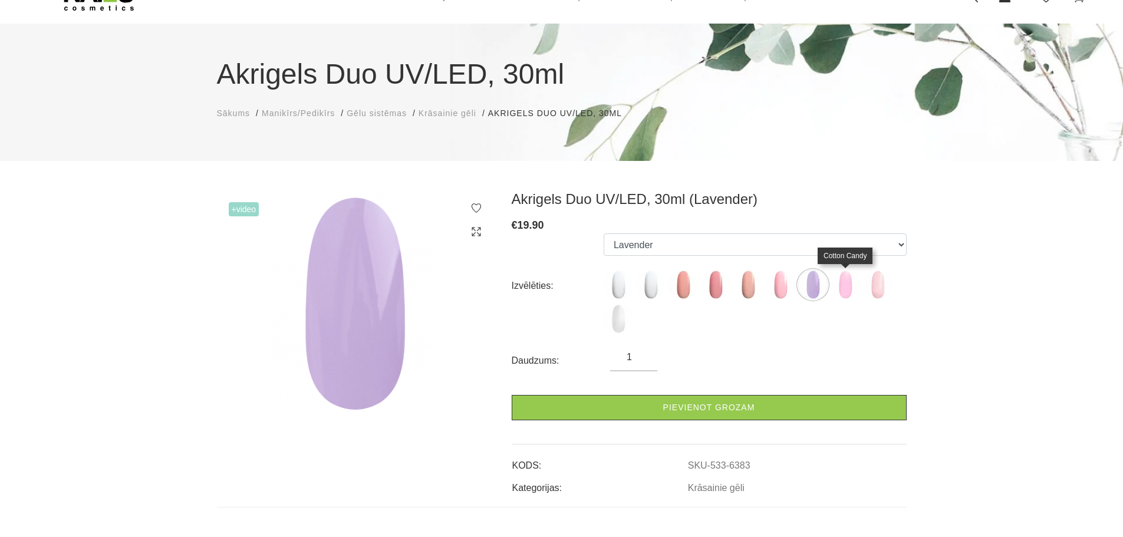
click at [849, 287] on img at bounding box center [845, 284] width 29 height 29
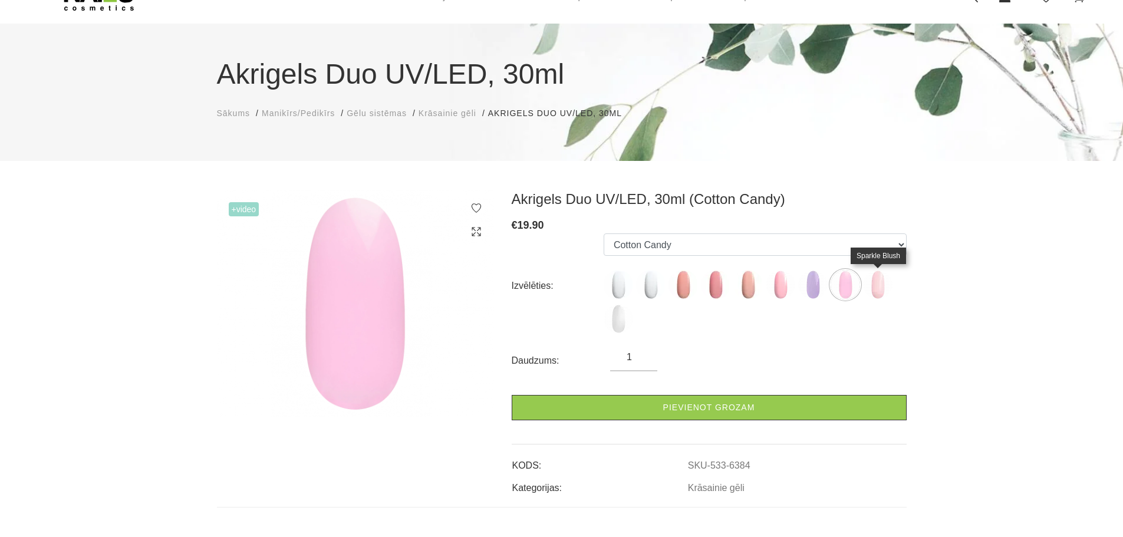
click at [880, 285] on img at bounding box center [877, 284] width 29 height 29
select select "6385"
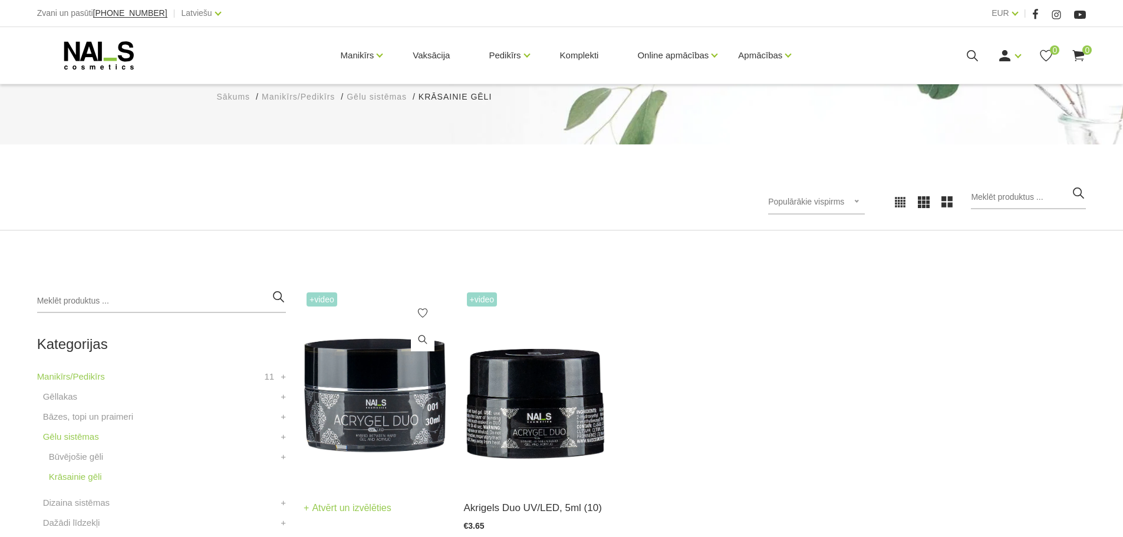
scroll to position [177, 0]
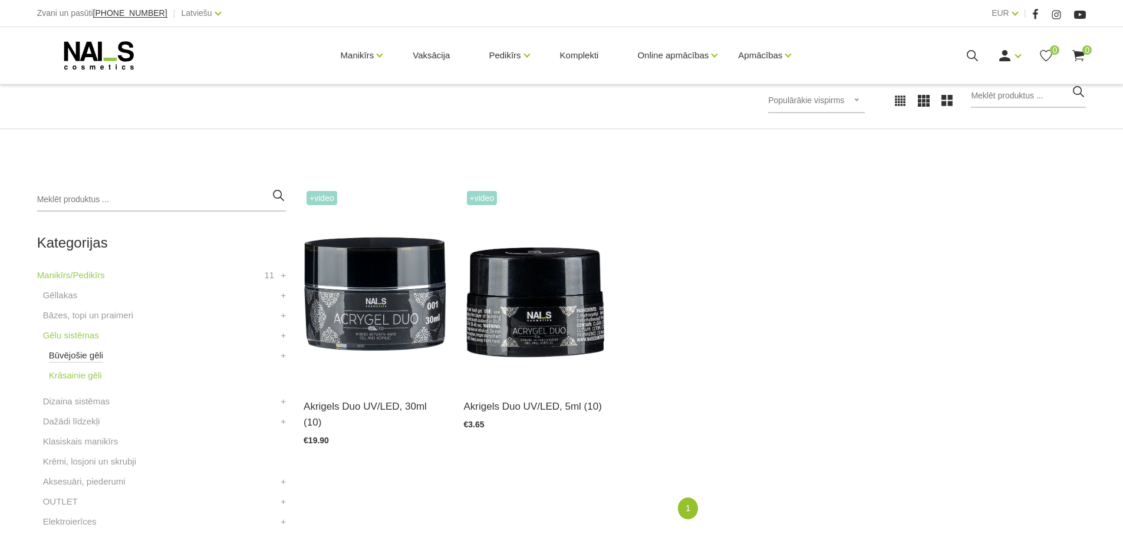
click at [75, 356] on link "Būvējošie gēli" at bounding box center [76, 355] width 55 height 14
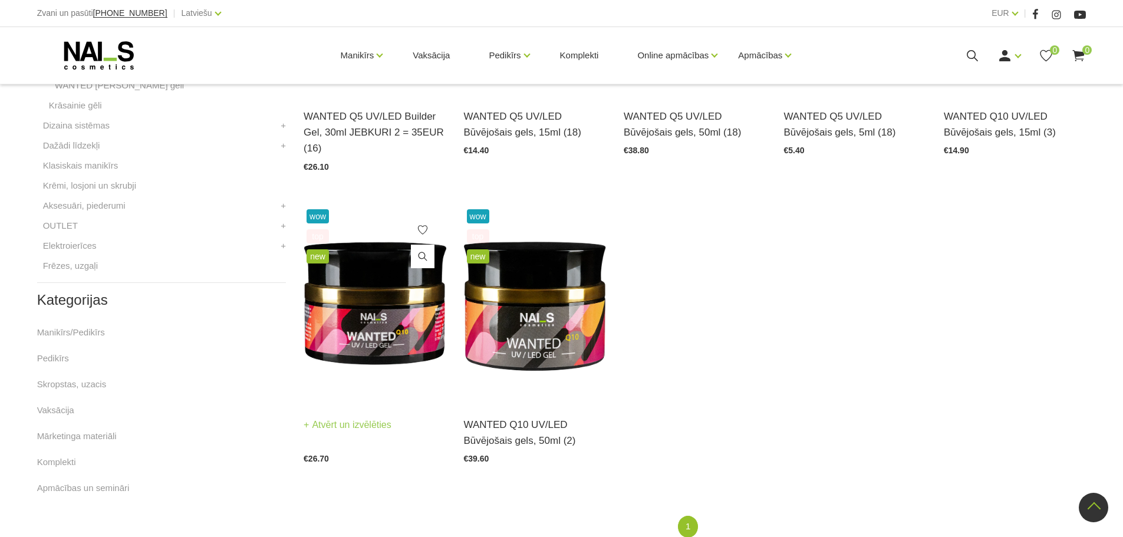
scroll to position [472, 0]
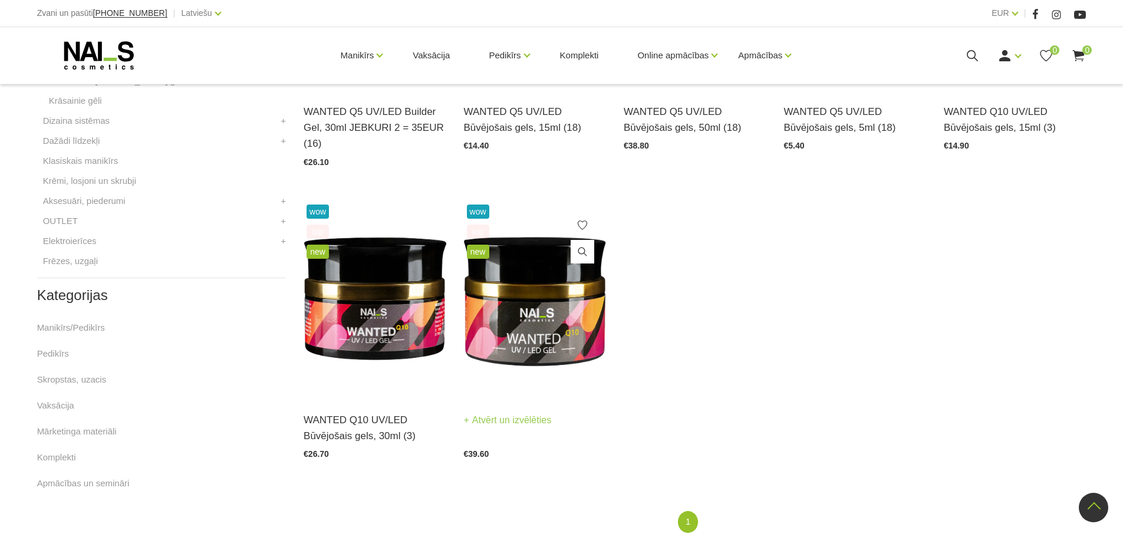
click at [557, 331] on img at bounding box center [535, 300] width 142 height 196
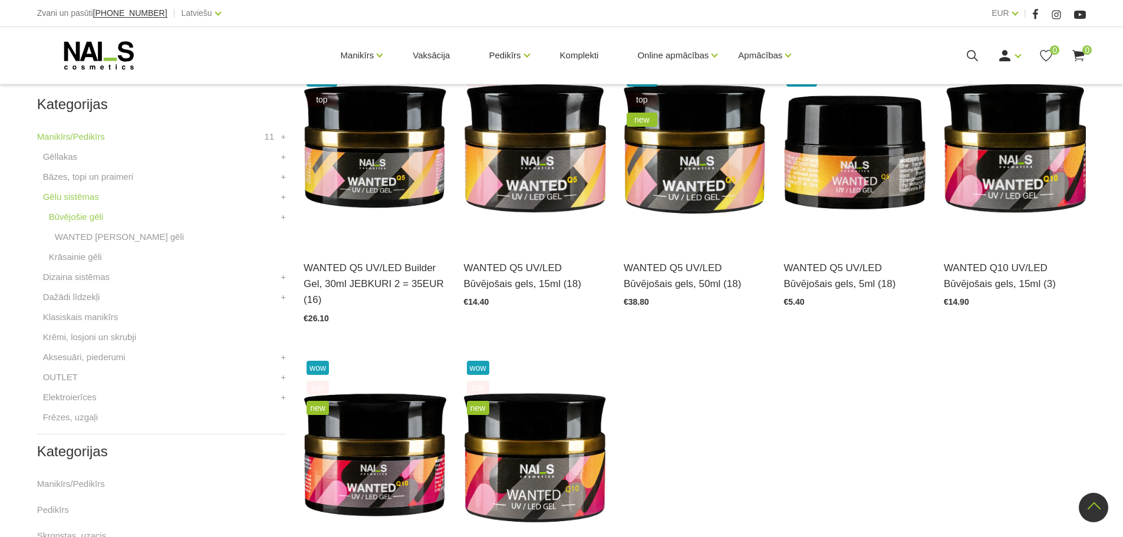
scroll to position [295, 0]
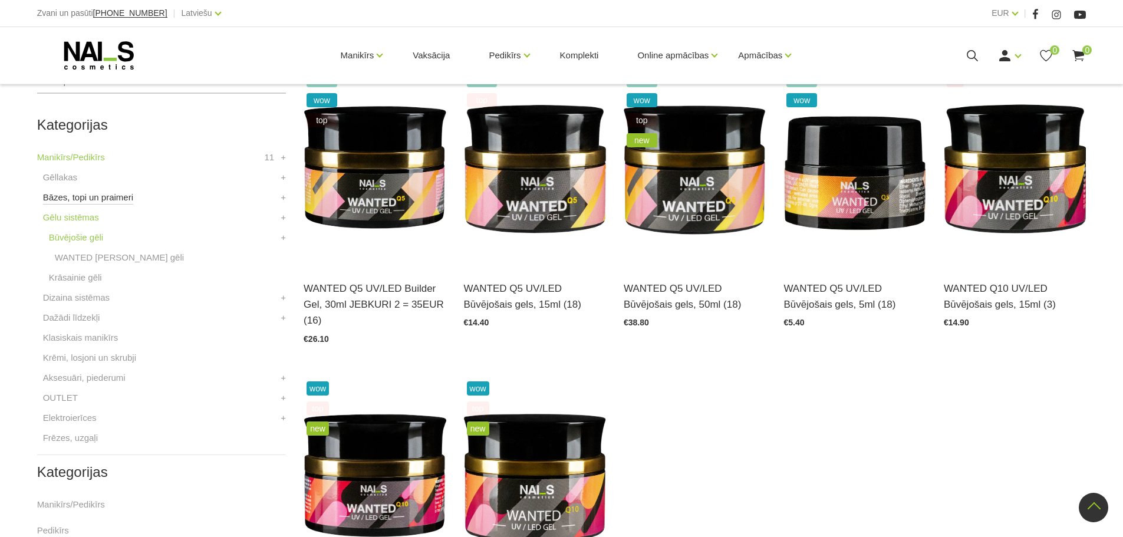
click at [93, 199] on link "Bāzes, topi un praimeri" at bounding box center [88, 197] width 90 height 14
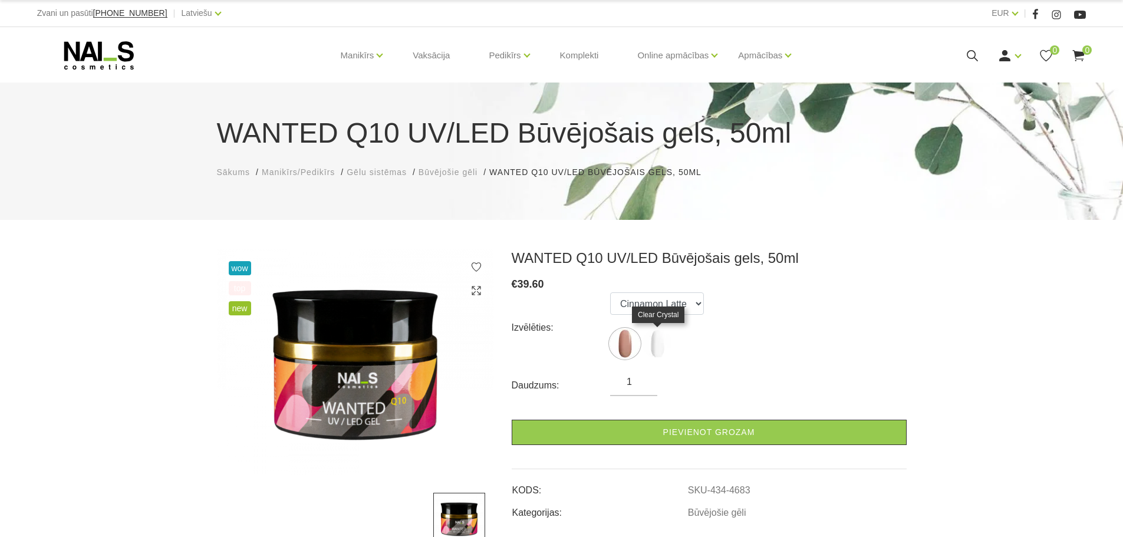
click at [643, 345] on img at bounding box center [657, 343] width 29 height 29
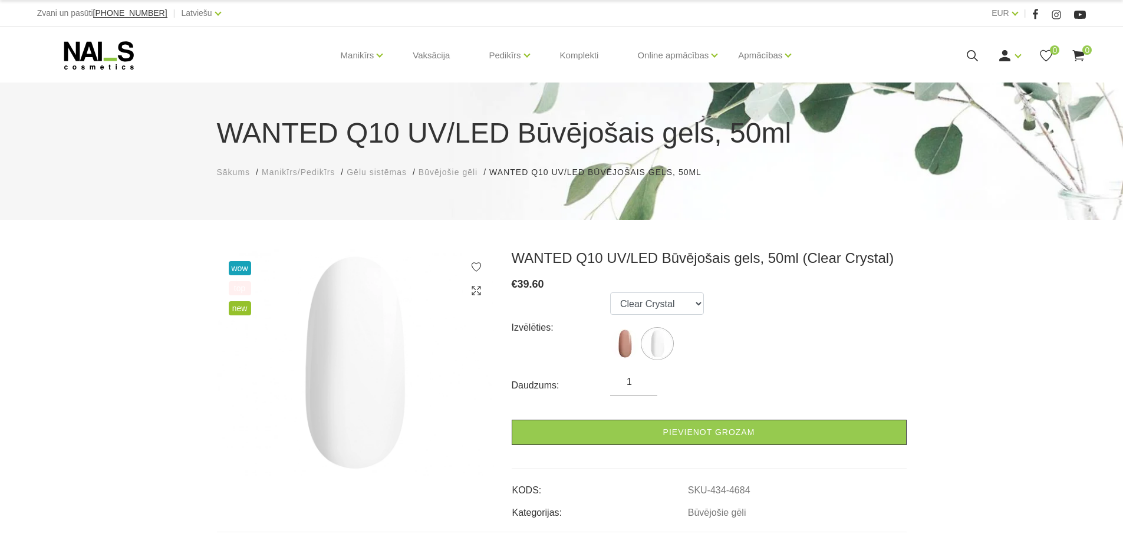
click at [655, 342] on img at bounding box center [657, 343] width 29 height 29
click at [623, 343] on img at bounding box center [624, 343] width 29 height 29
select select "4683"
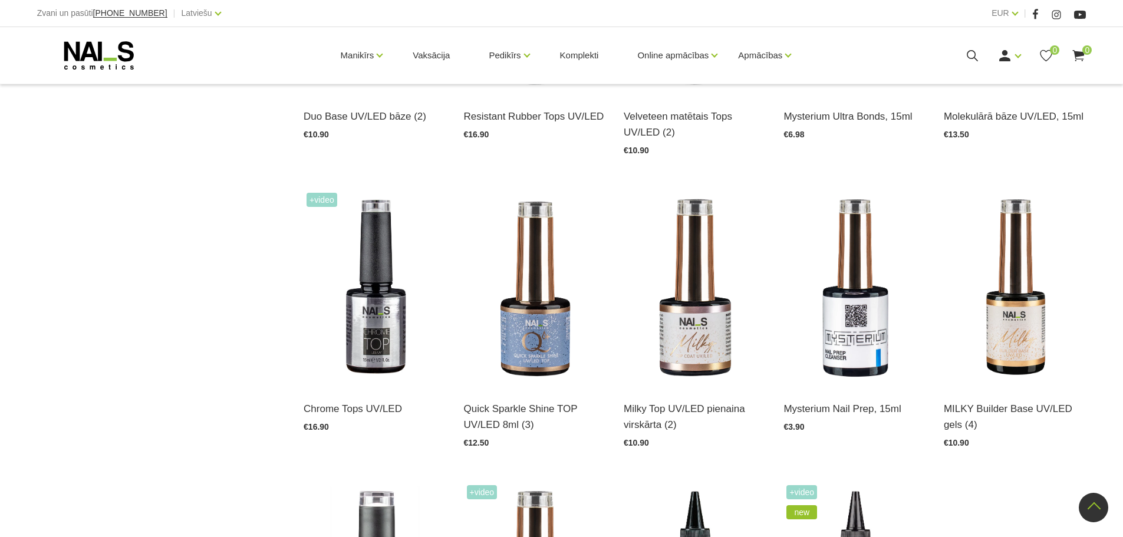
scroll to position [1061, 0]
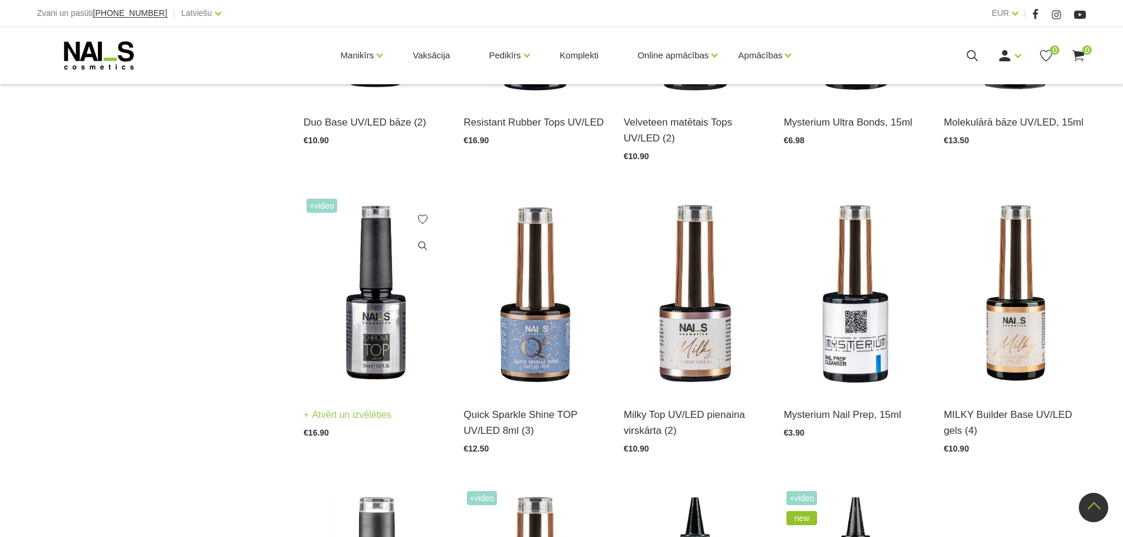
click at [395, 354] on img at bounding box center [375, 294] width 142 height 196
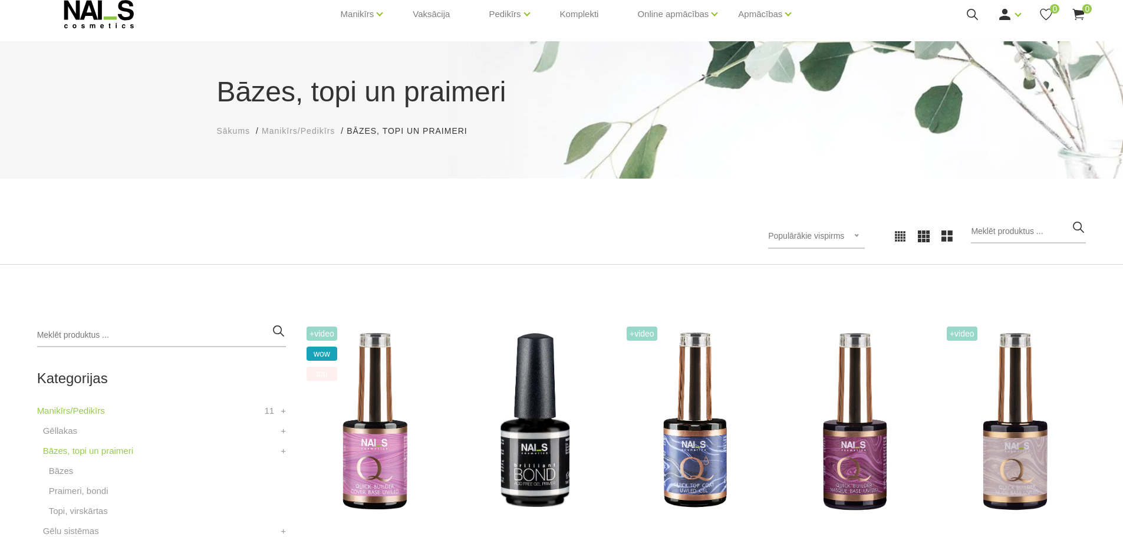
scroll to position [0, 0]
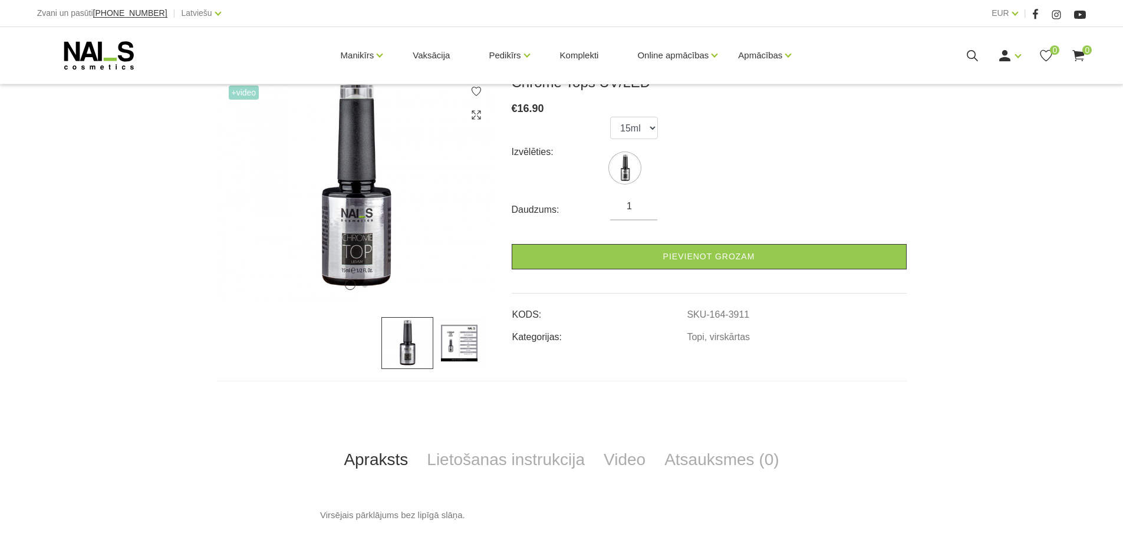
scroll to position [177, 0]
click at [458, 343] on img at bounding box center [459, 342] width 52 height 52
